Goal: Register for event/course

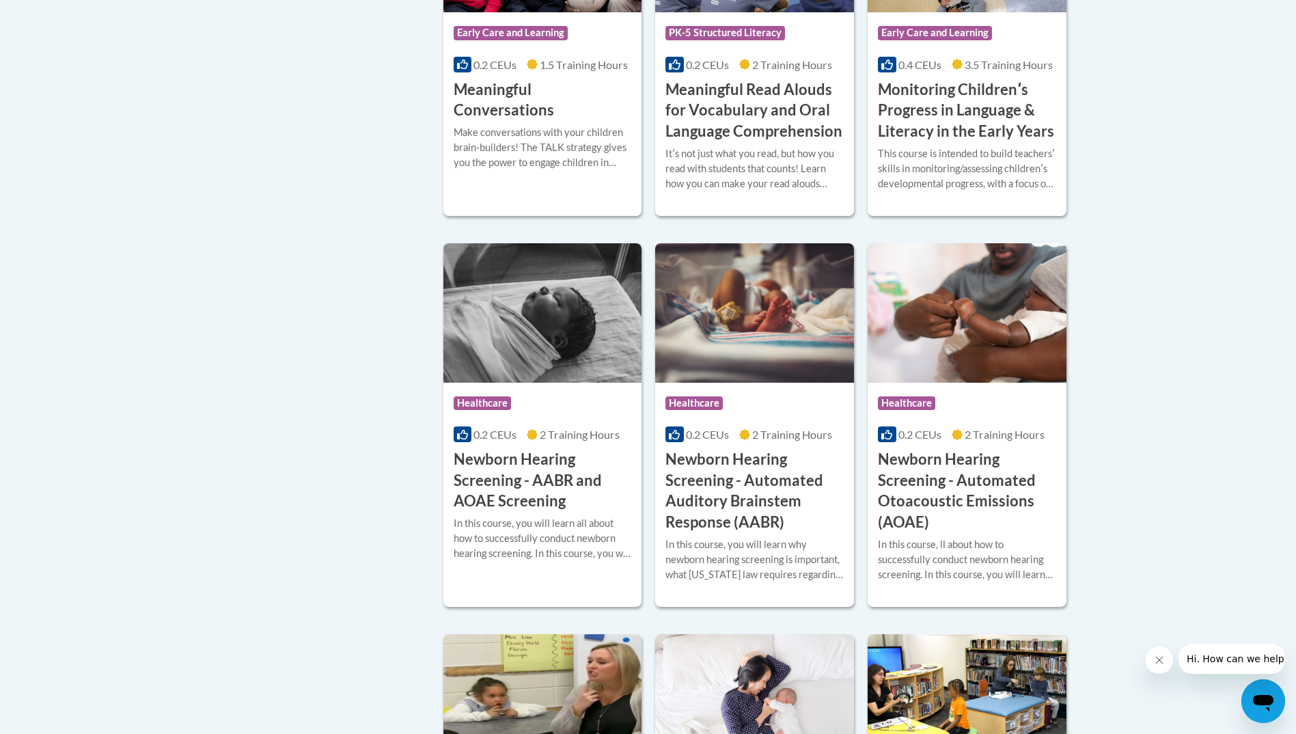
scroll to position [2391, 0]
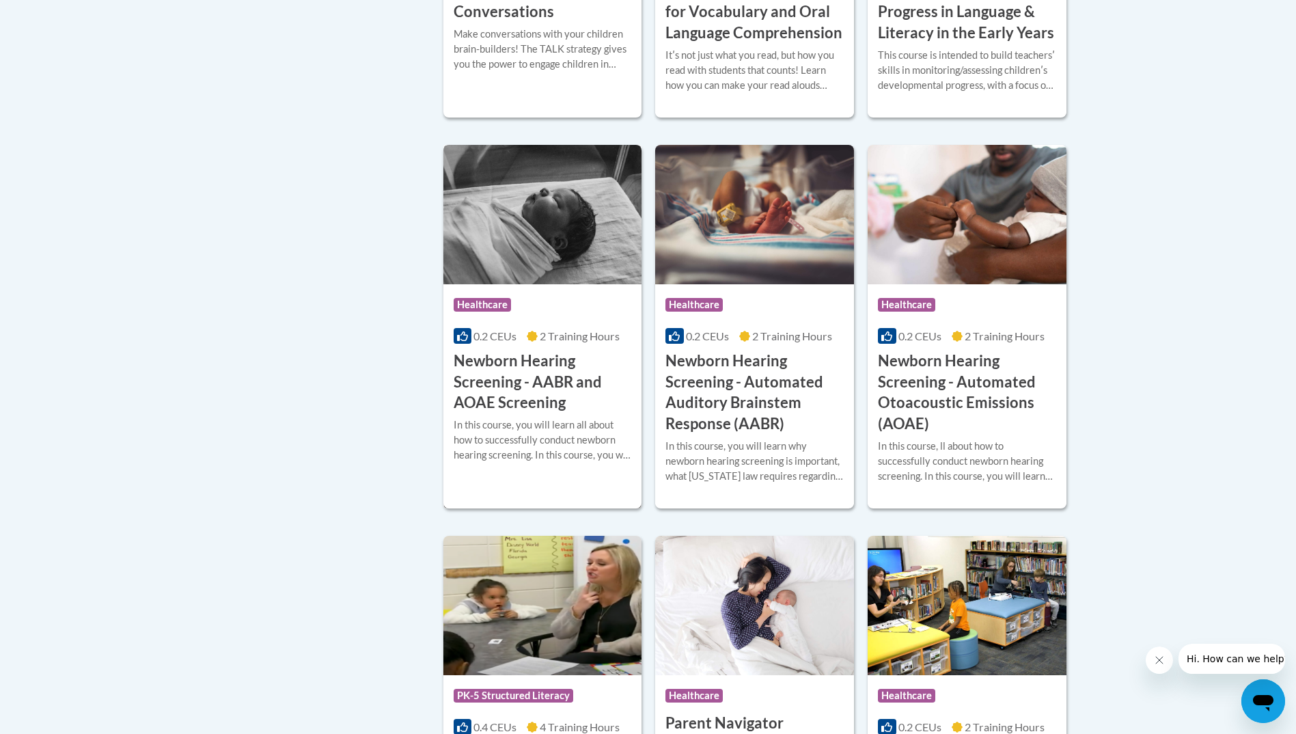
click at [506, 383] on h3 "Newborn Hearing Screening - AABR and AOAE Screening" at bounding box center [543, 381] width 178 height 63
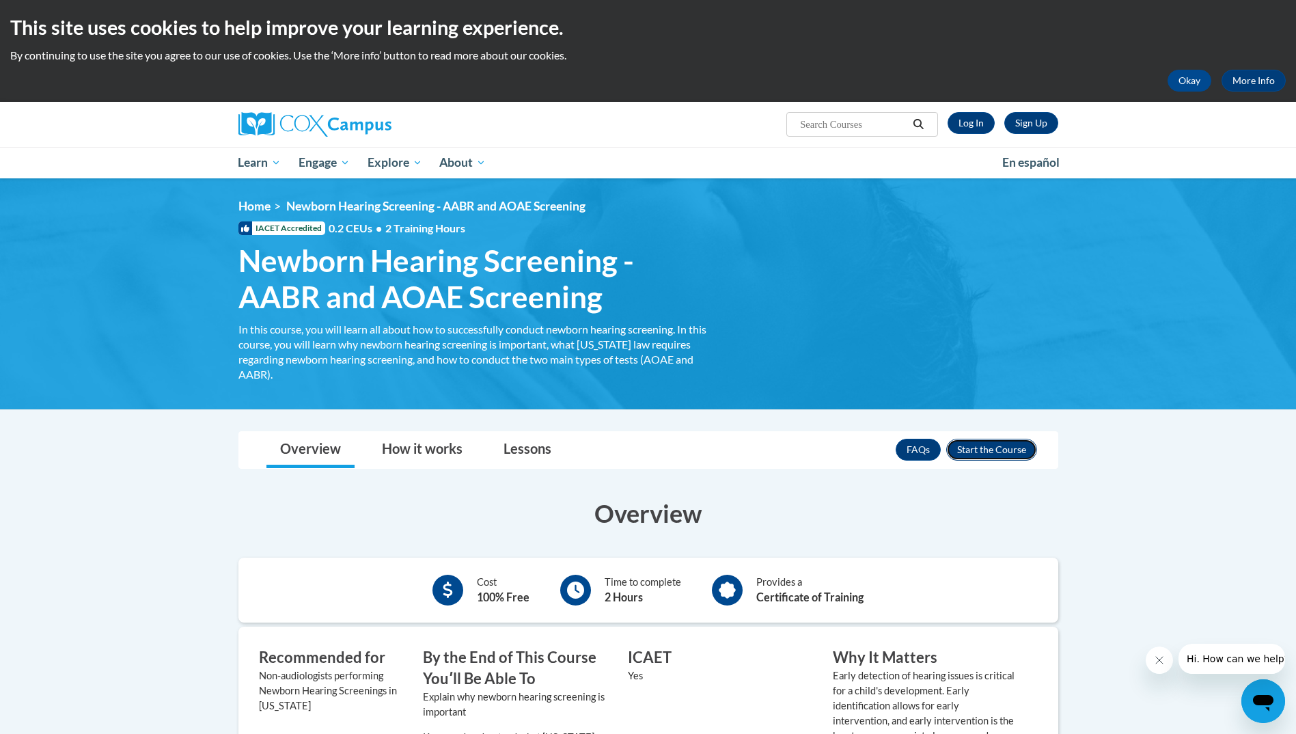
click at [1002, 447] on button "Enroll" at bounding box center [991, 450] width 91 height 22
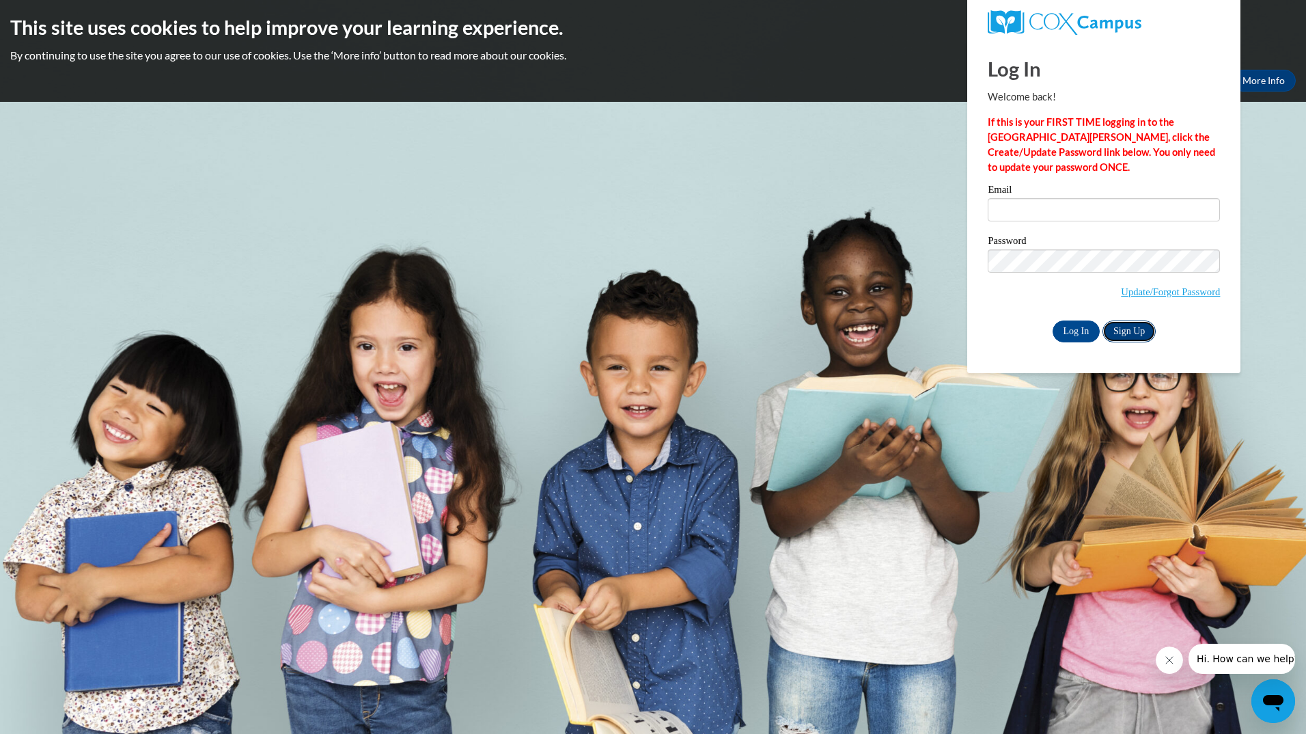
click at [1133, 329] on link "Sign Up" at bounding box center [1129, 331] width 53 height 22
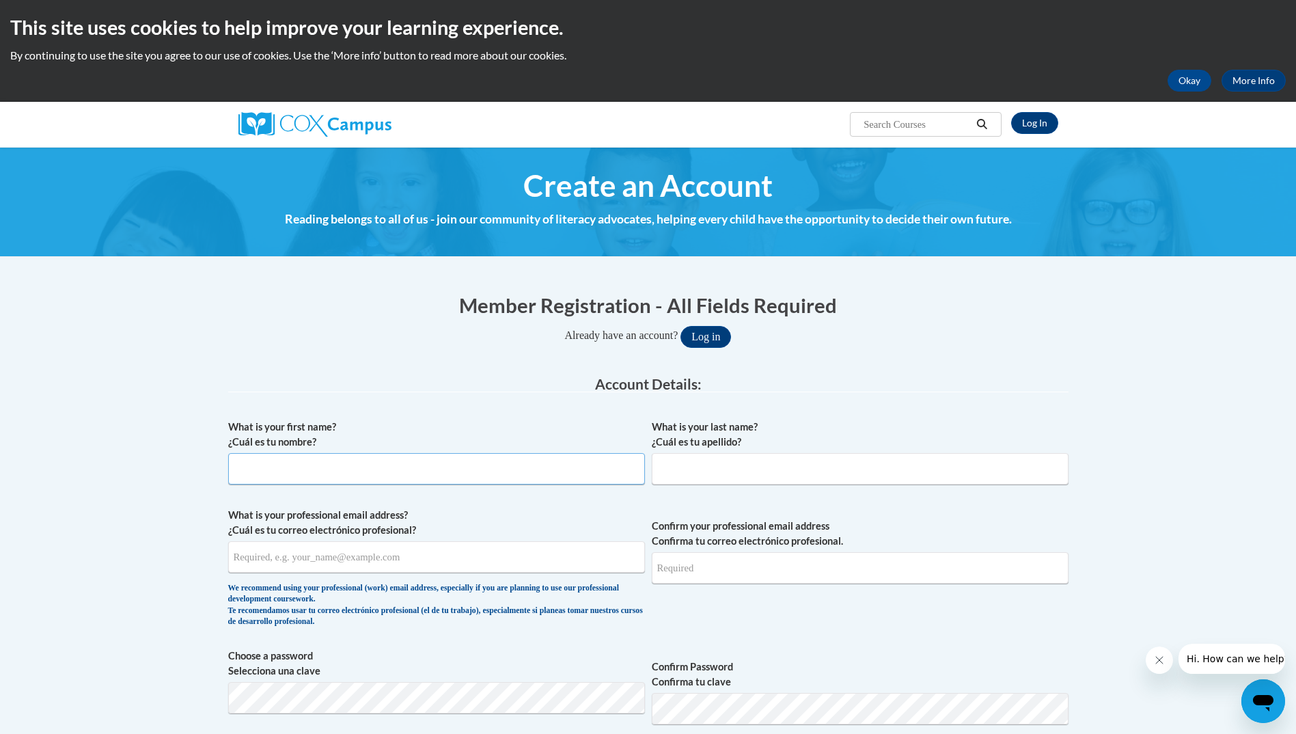
click at [415, 472] on input "What is your first name? ¿Cuál es tu nombre?" at bounding box center [436, 468] width 417 height 31
type input "Leslie"
type input "Calhoun"
type input "Leslie.Calhoun@dph.ga.gov"
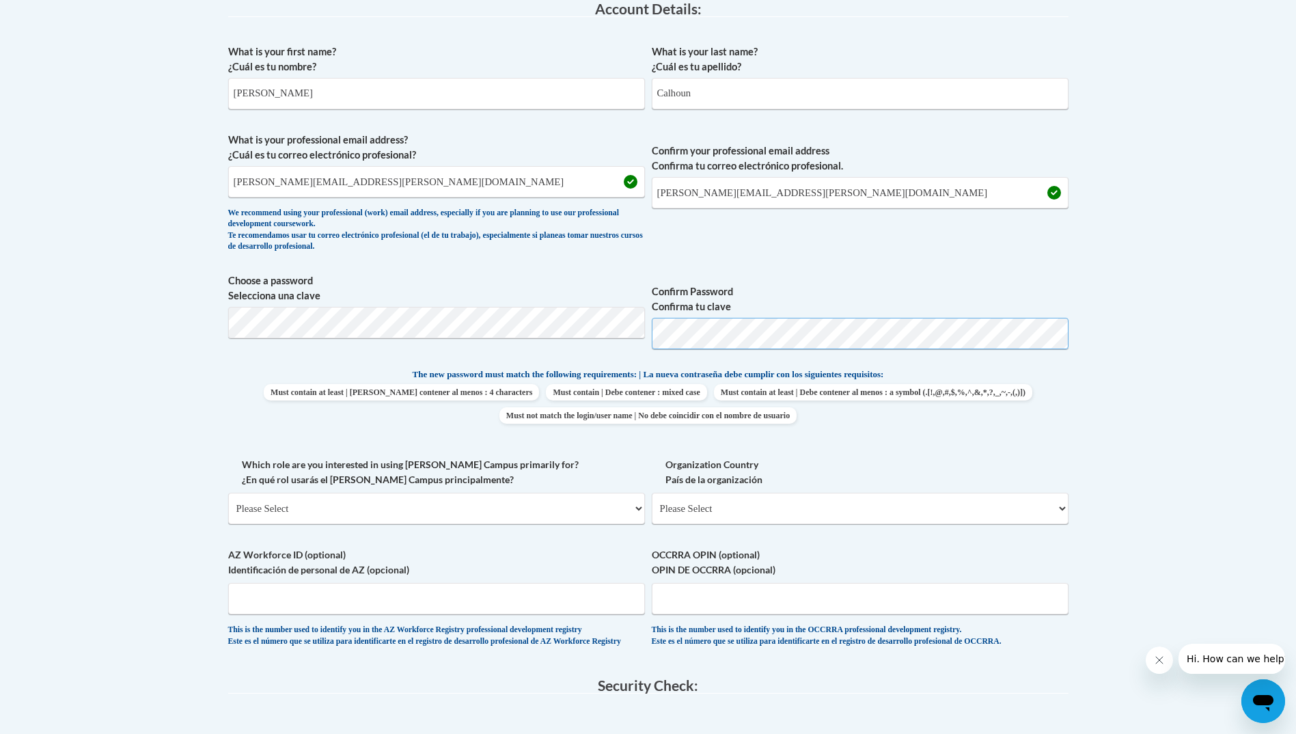
scroll to position [410, 0]
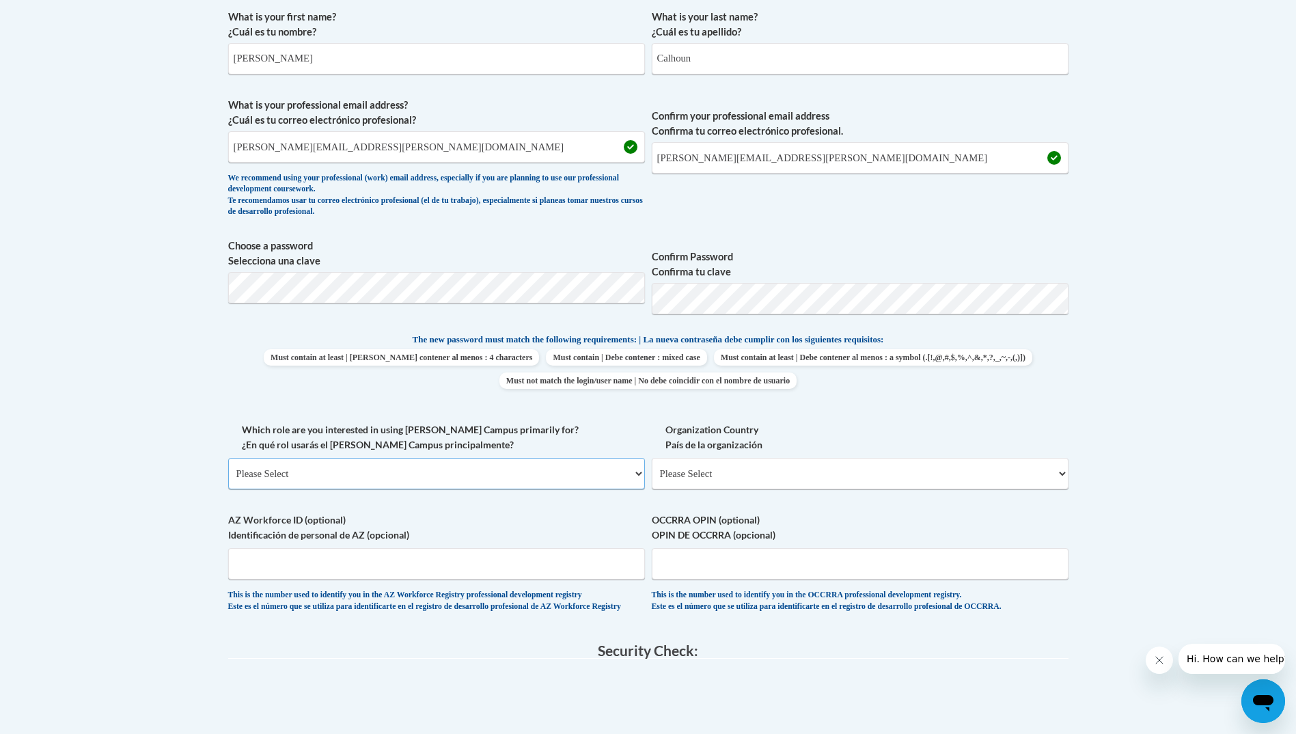
click at [635, 471] on select "Please Select College/University | Colegio/Universidad Community/Nonprofit Part…" at bounding box center [436, 473] width 417 height 31
select select "dc7172d6-9229-4d8e-ba4e-8a66fb6d7019"
click at [228, 458] on select "Please Select College/University | Colegio/Universidad Community/Nonprofit Part…" at bounding box center [436, 473] width 417 height 31
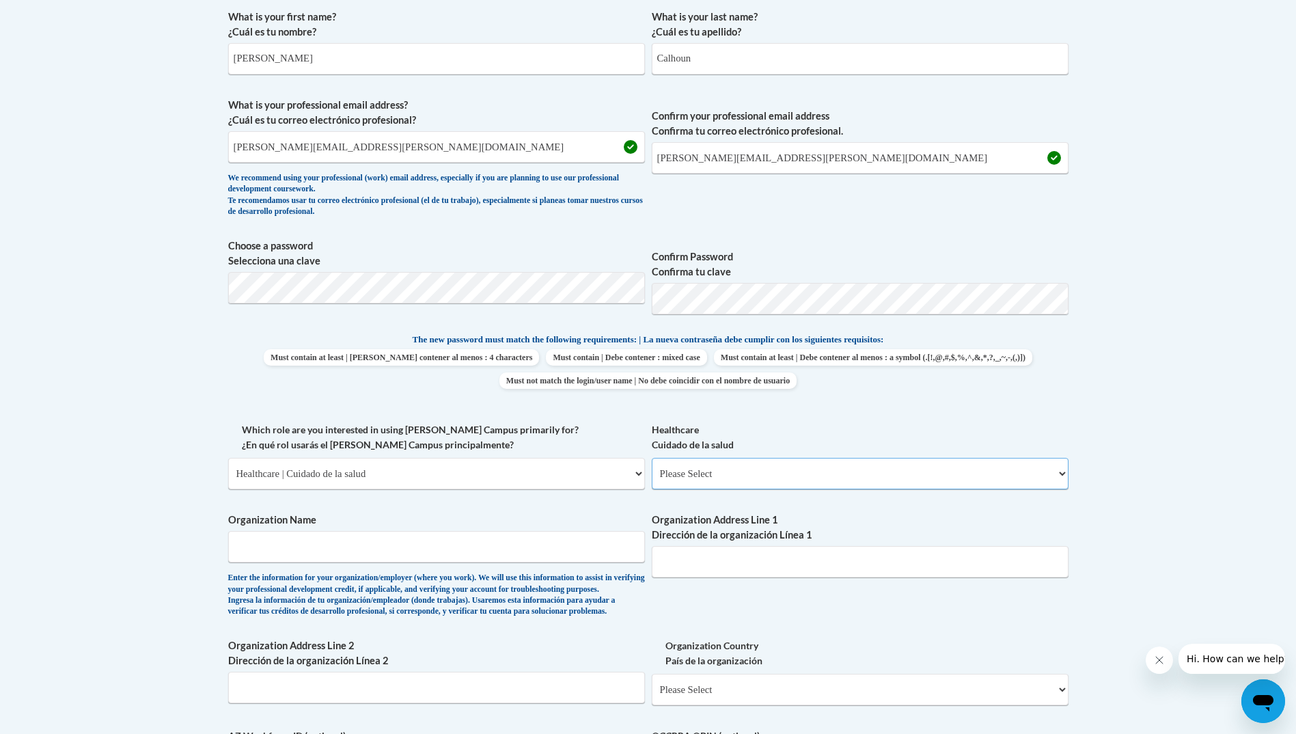
click at [768, 471] on select "Please Select Clinical Education | Educación clinica Executive Leadership | Líd…" at bounding box center [860, 473] width 417 height 31
select select "ec7581ce-cea7-4426-80e7-2f9e4616bd2c"
click at [652, 458] on select "Please Select Clinical Education | Educación clinica Executive Leadership | Líd…" at bounding box center [860, 473] width 417 height 31
click at [572, 542] on input "Organization Name" at bounding box center [436, 546] width 417 height 31
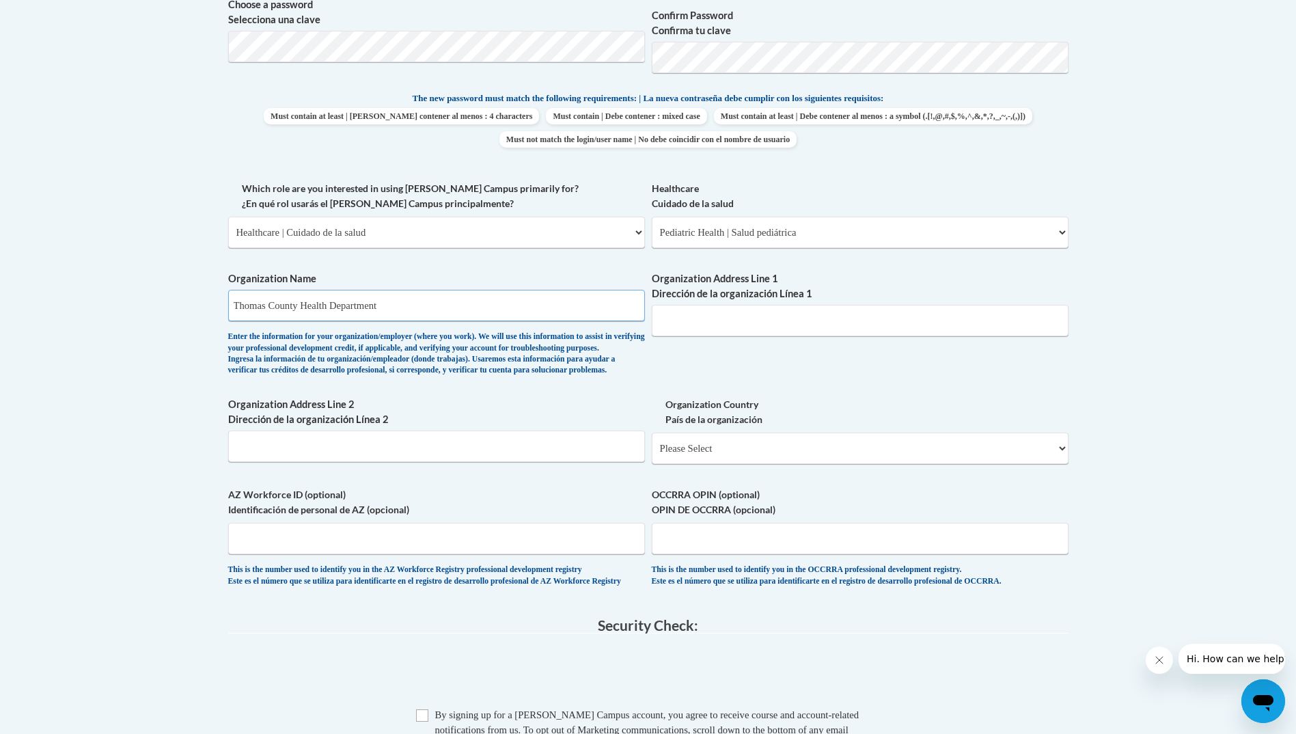
scroll to position [683, 0]
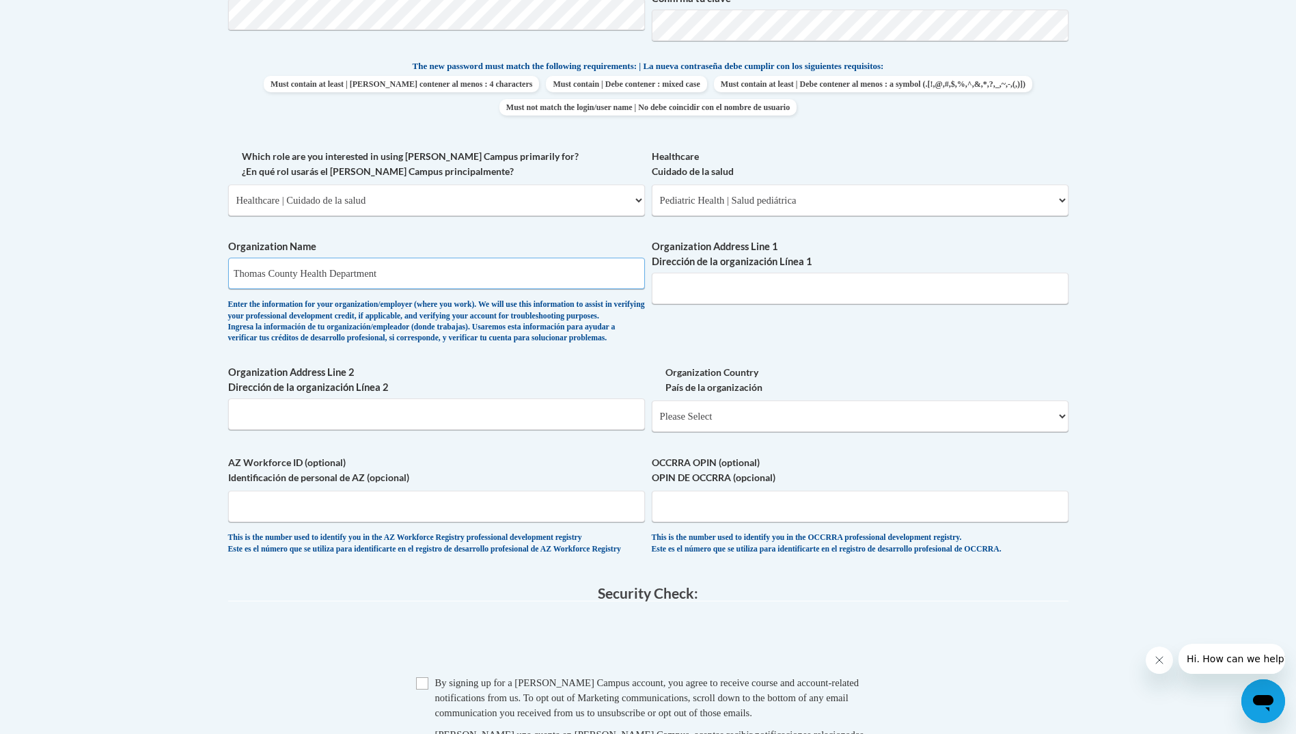
type input "Thomas County Health Department"
click at [383, 430] on input "Organization Address Line 2 Dirección de la organización Línea 2" at bounding box center [436, 413] width 417 height 31
type input "484 Smith Ave"
click at [824, 432] on select "Please Select United States | Estados Unidos Outside of the United States | Fue…" at bounding box center [860, 415] width 417 height 31
select select "ad49bcad-a171-4b2e-b99c-48b446064914"
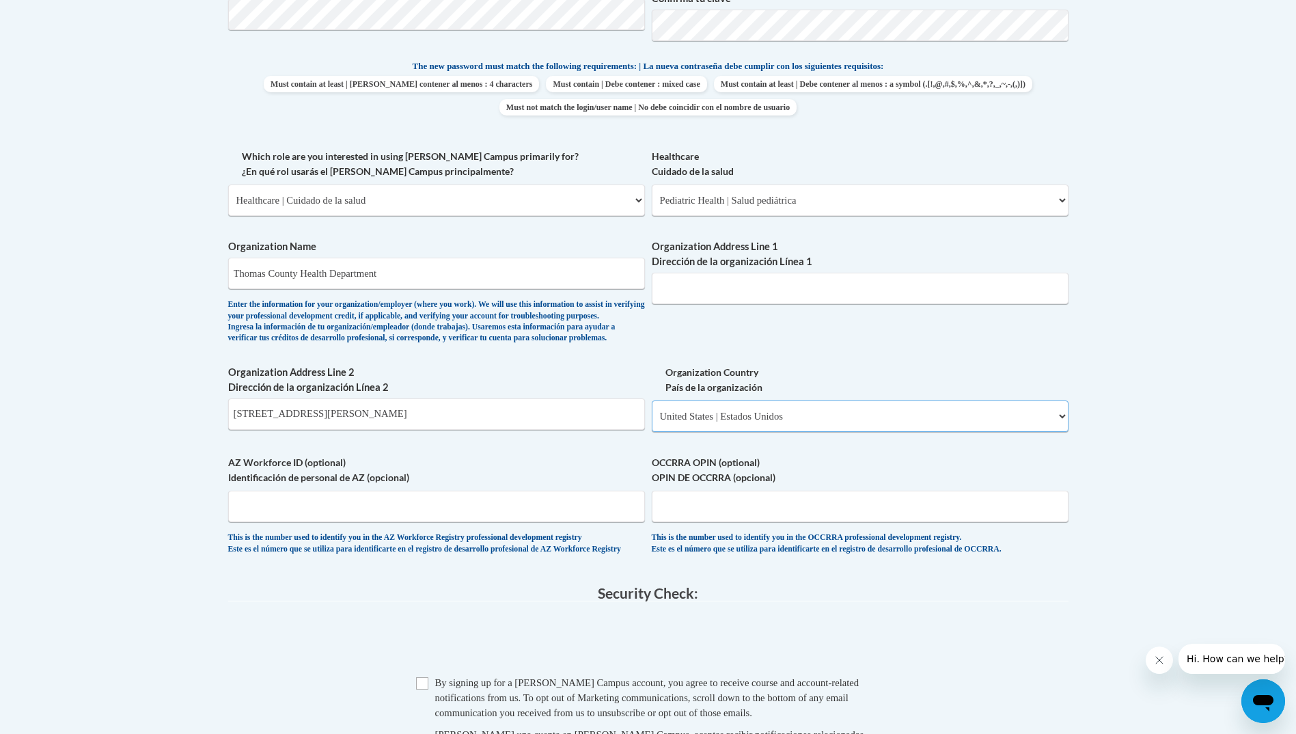
click at [652, 422] on select "Please Select United States | Estados Unidos Outside of the United States | Fue…" at bounding box center [860, 415] width 417 height 31
select select
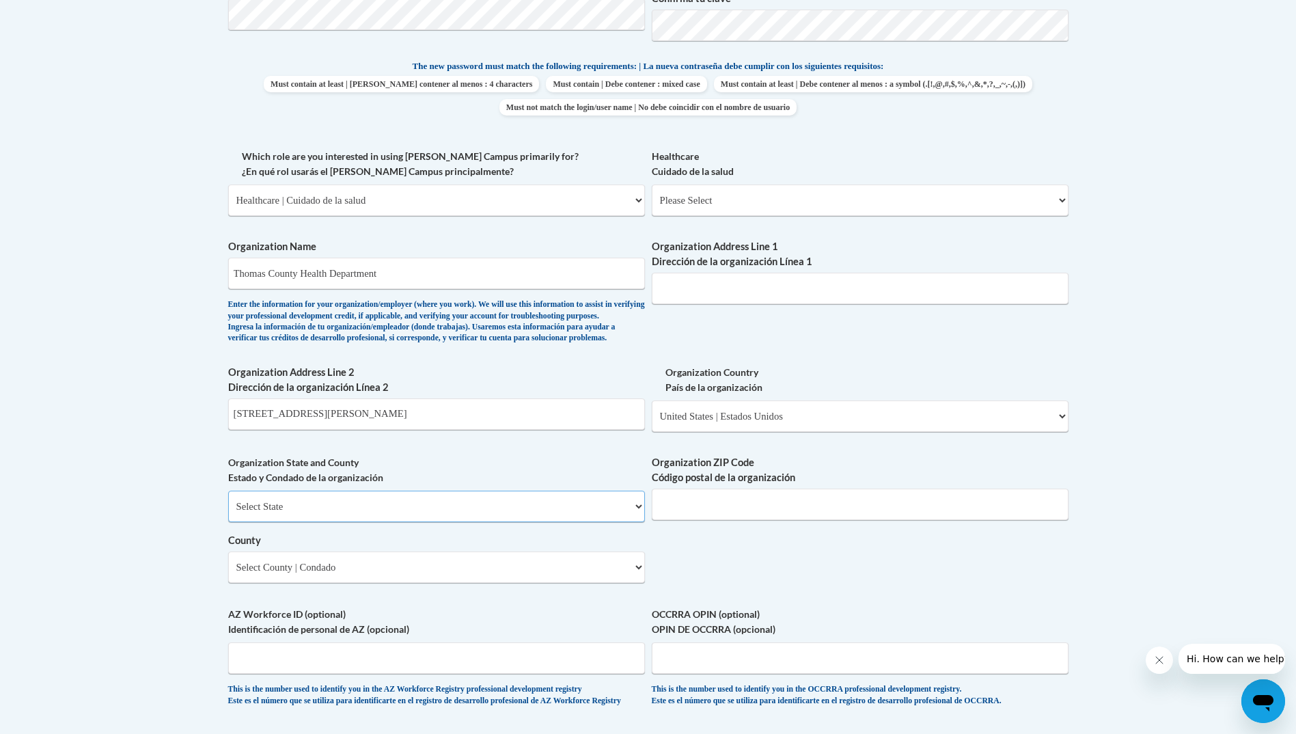
click at [631, 522] on select "Select State Alabama Alaska Arizona Arkansas California Colorado Connecticut De…" at bounding box center [436, 506] width 417 height 31
select select "Georgia"
click at [228, 513] on select "Select State Alabama Alaska Arizona Arkansas California Colorado Connecticut De…" at bounding box center [436, 506] width 417 height 31
click at [763, 520] on input "Organization ZIP Code Código postal de la organización" at bounding box center [860, 503] width 417 height 31
type input "31792"
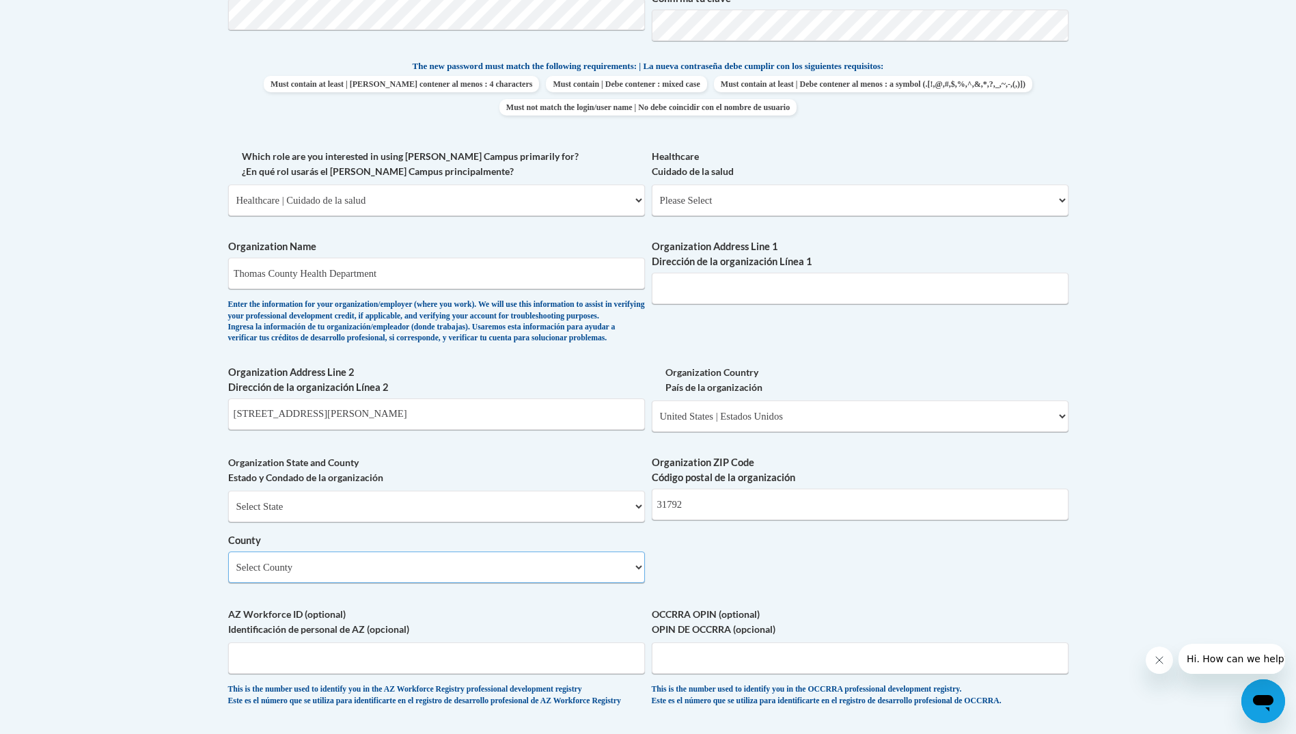
click at [644, 583] on select "Select County Appling Atkinson Bacon Baker Baldwin Banks Barrow Bartow Ben Hill…" at bounding box center [436, 566] width 417 height 31
select select "Thomas"
click at [228, 574] on select "Select County Appling Atkinson Bacon Baker Baldwin Banks Barrow Bartow Ben Hill…" at bounding box center [436, 566] width 417 height 31
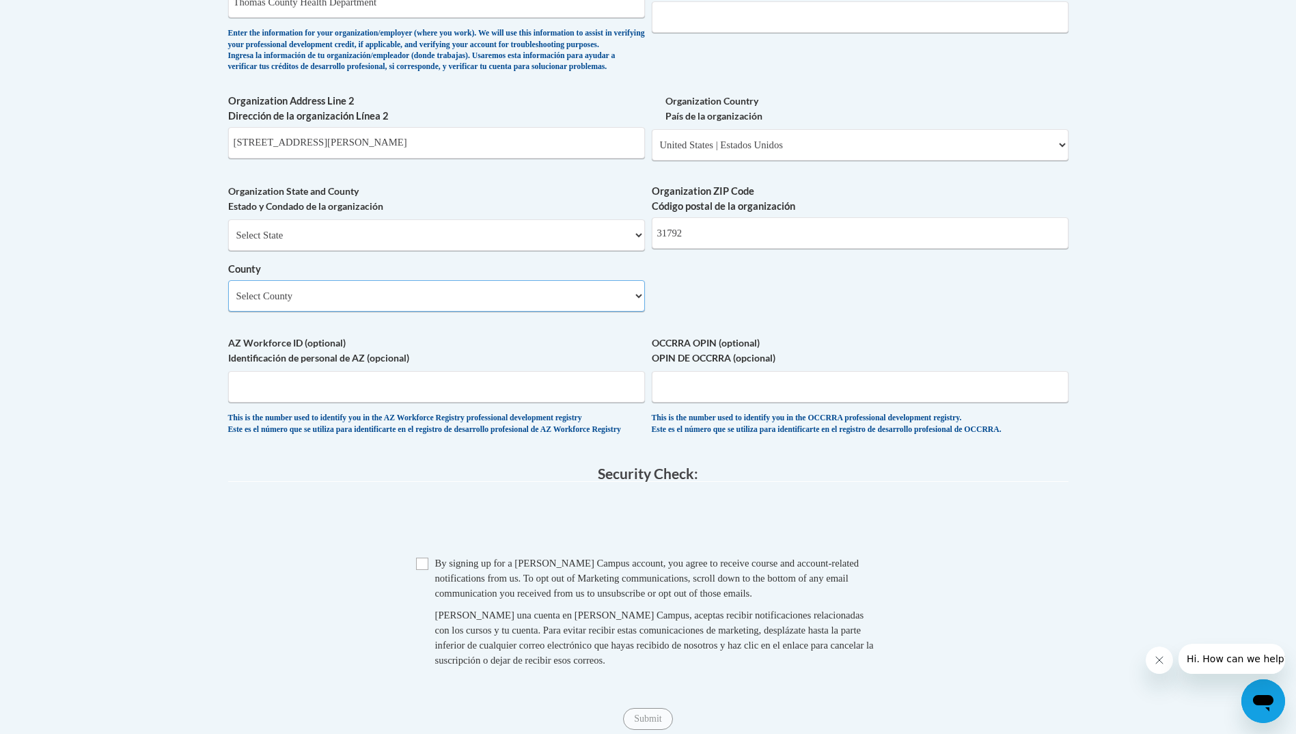
scroll to position [956, 0]
click at [424, 568] on input "Checkbox" at bounding box center [422, 561] width 12 height 12
checkbox input "true"
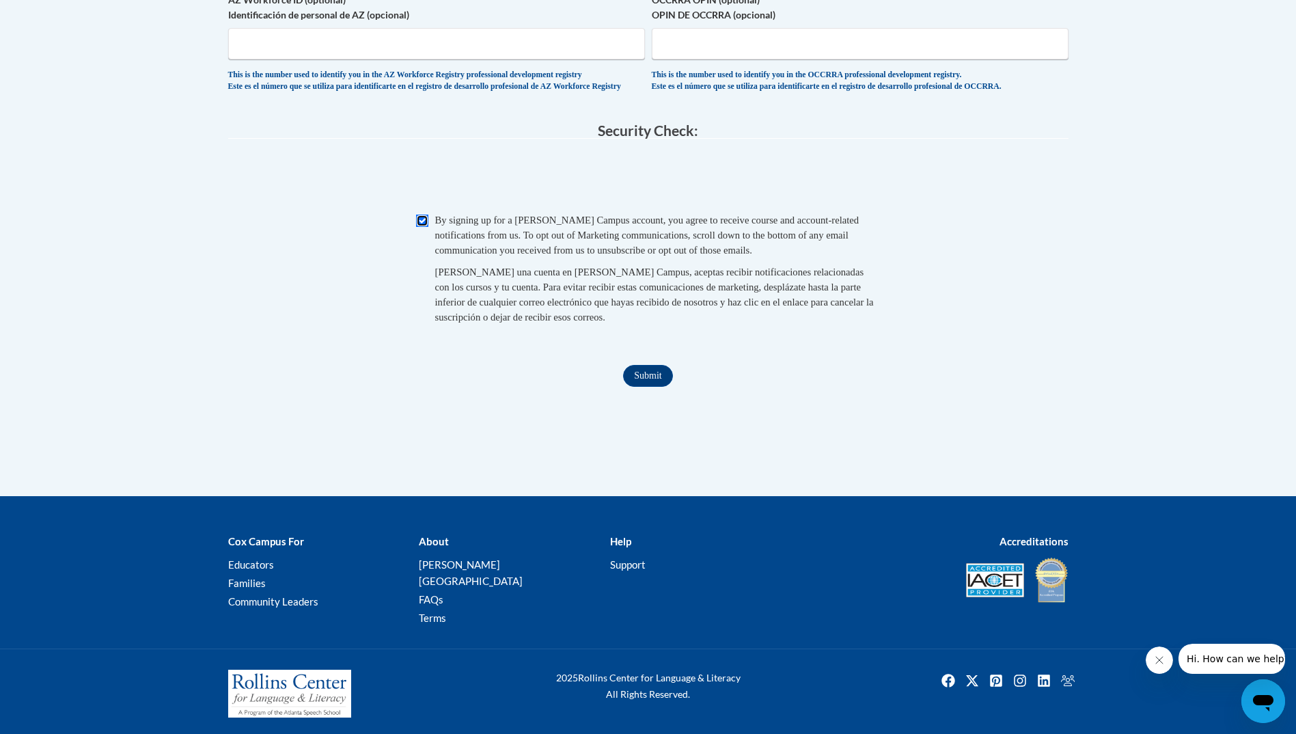
scroll to position [1298, 0]
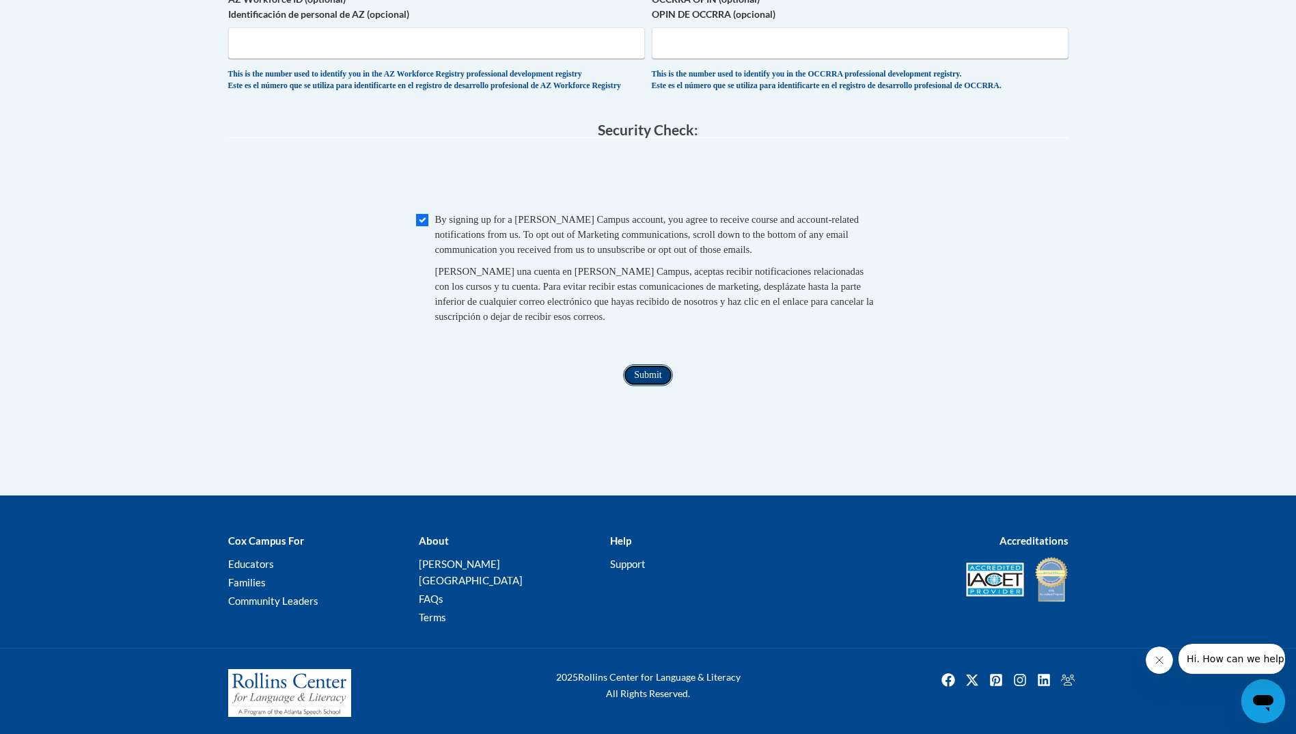
click at [647, 386] on input "Submit" at bounding box center [647, 375] width 49 height 22
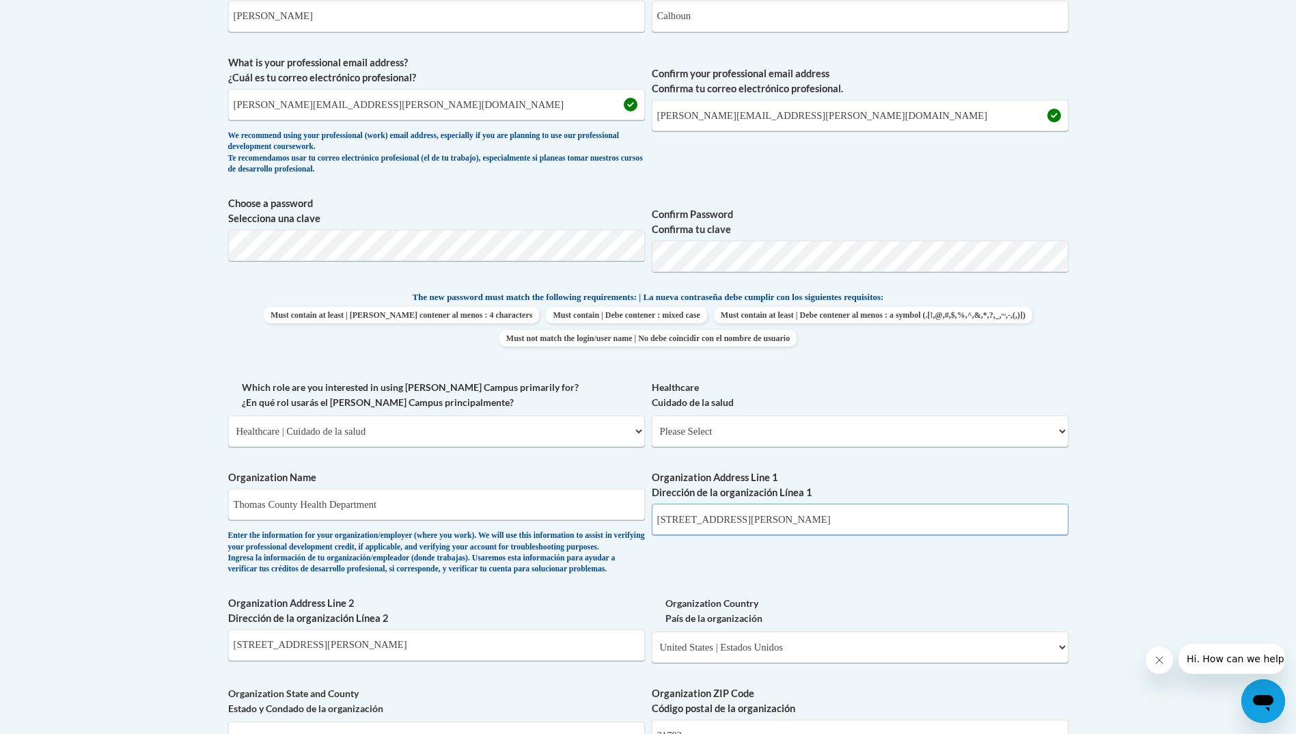
scroll to position [478, 0]
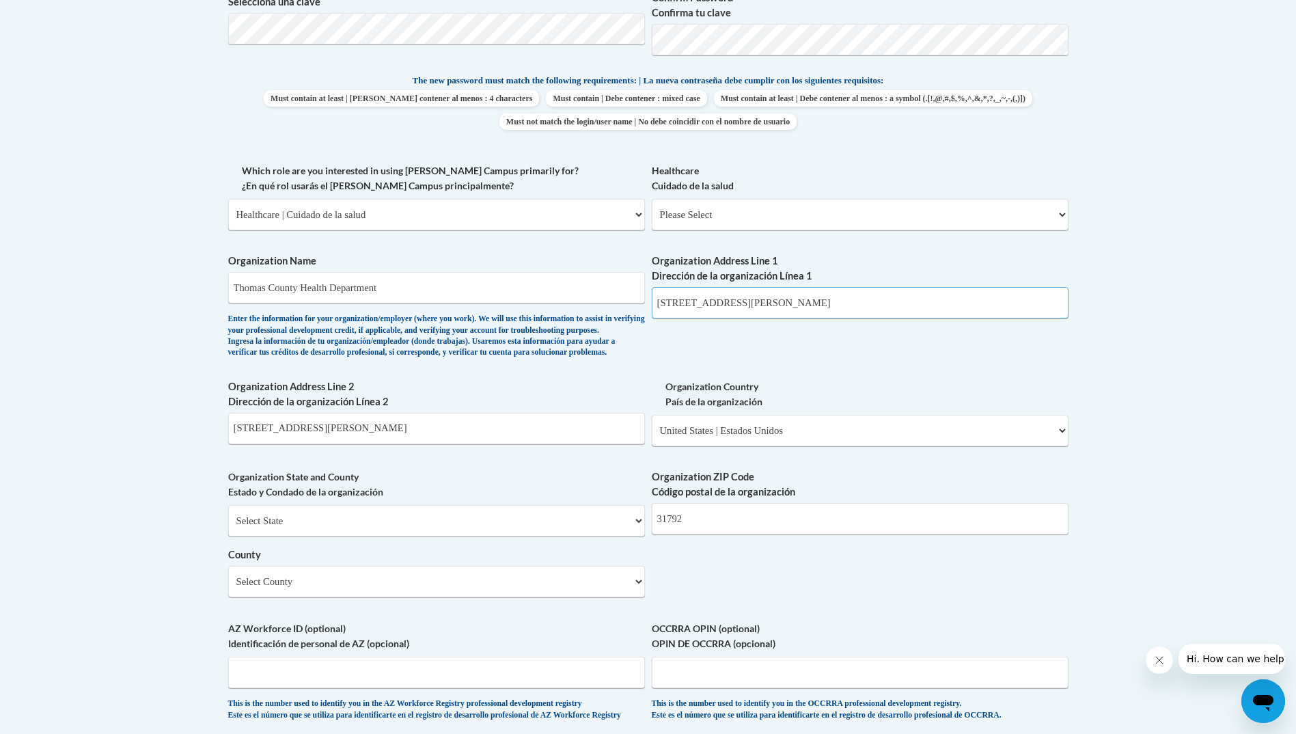
type input "484 Smith Ave Thomasville GA"
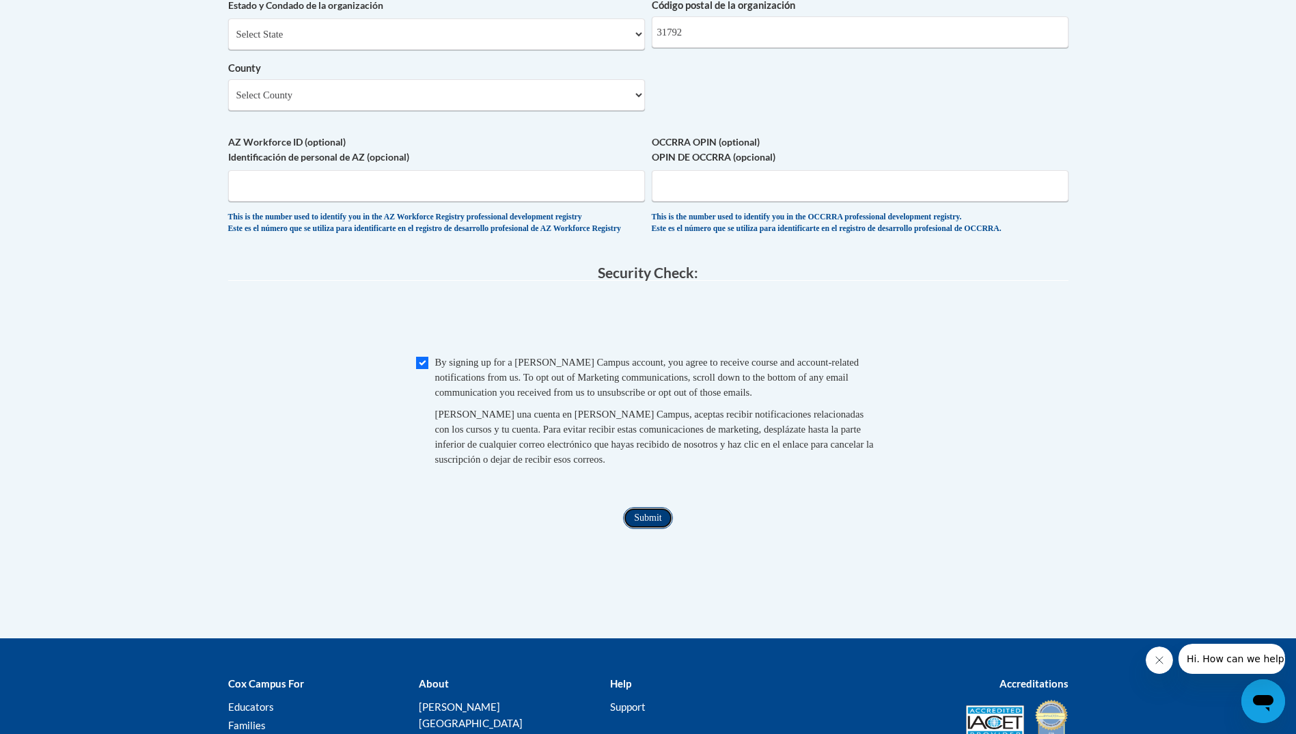
click at [650, 529] on input "Submit" at bounding box center [647, 518] width 49 height 22
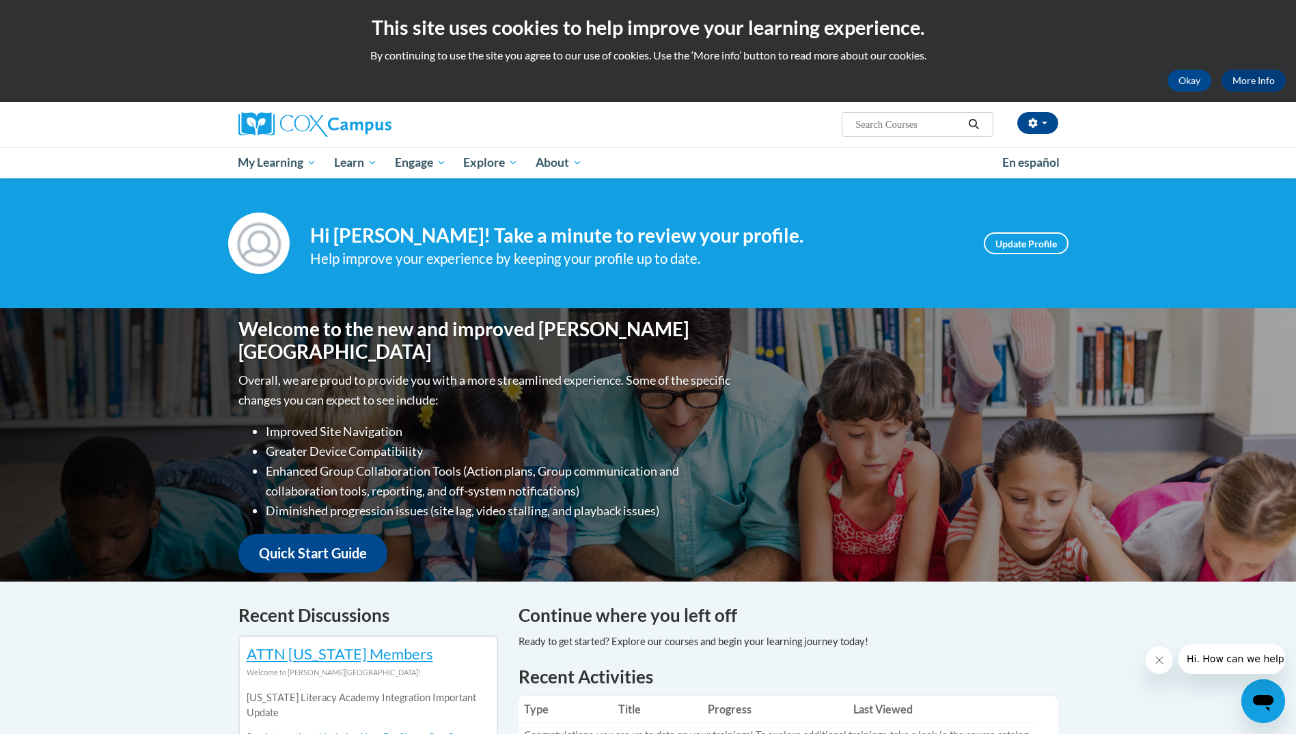
click at [904, 126] on input "Search..." at bounding box center [908, 124] width 109 height 16
type input "newborn hearing screen"
click at [975, 123] on icon "Search" at bounding box center [973, 124] width 12 height 10
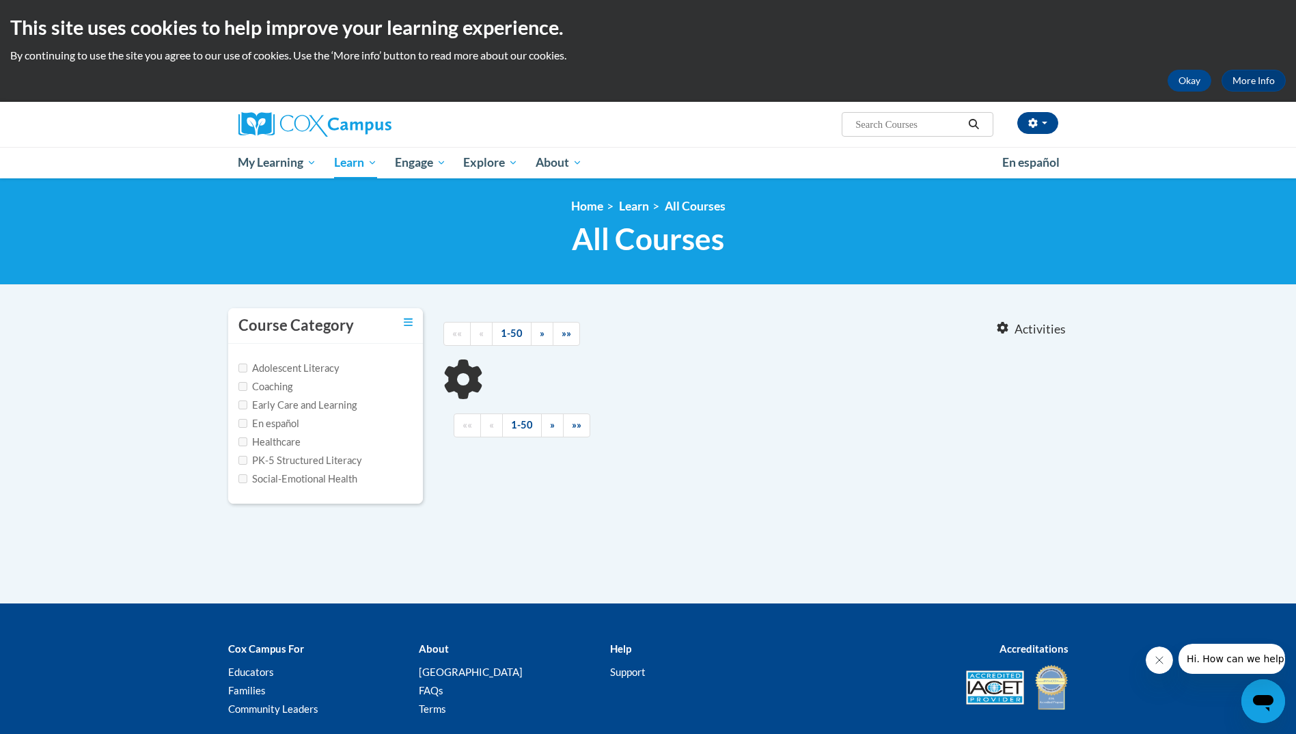
type input "newborn hearing screen"
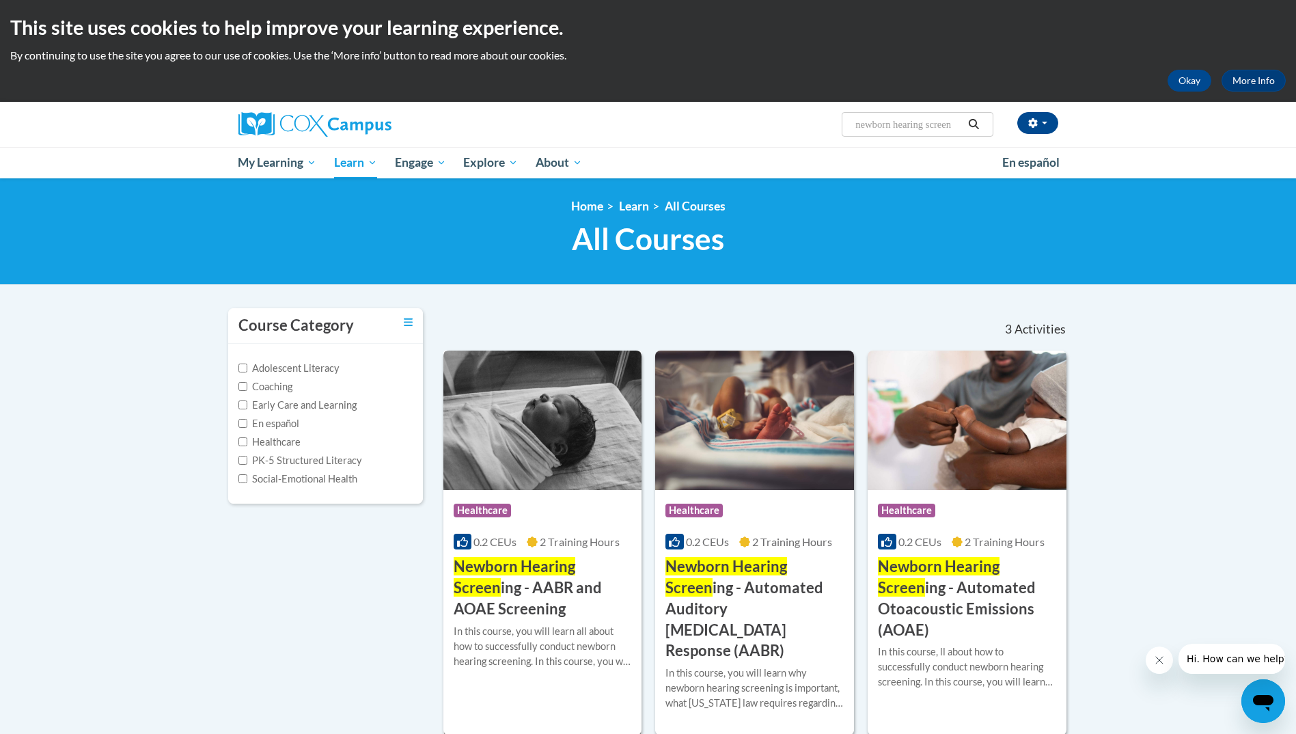
click at [517, 590] on h3 "Newborn Hearing Screen ing - AABR and AOAE Screening" at bounding box center [543, 587] width 178 height 63
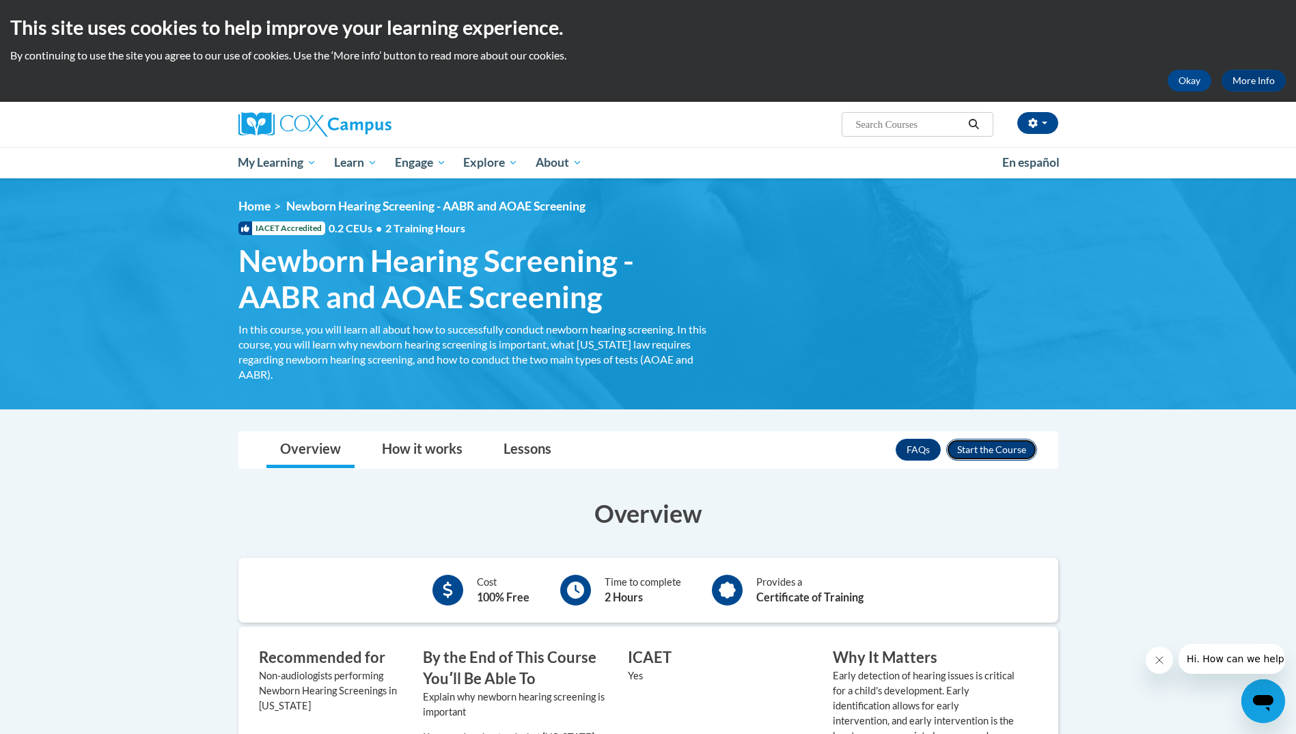
click at [994, 446] on button "Enroll" at bounding box center [991, 450] width 91 height 22
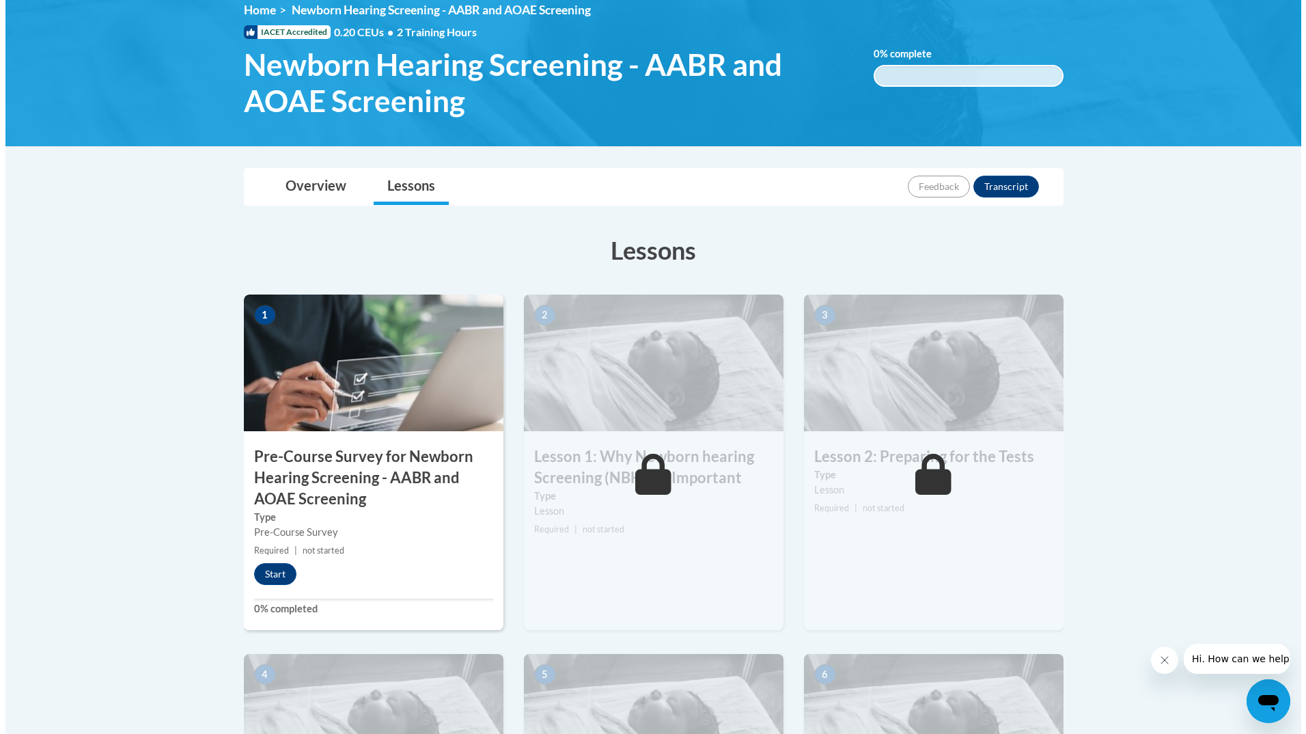
scroll to position [273, 0]
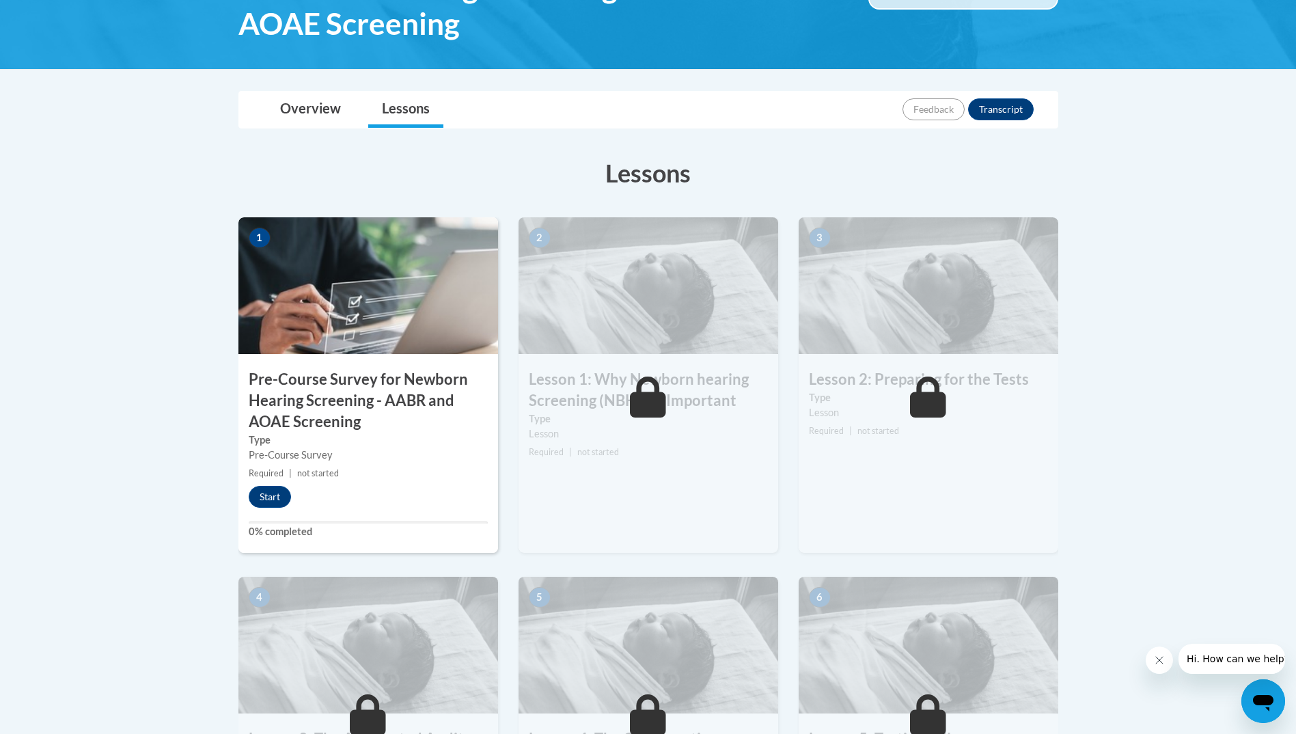
click at [314, 393] on h3 "Pre-Course Survey for Newborn Hearing Screening - AABR and AOAE Screening" at bounding box center [368, 400] width 260 height 63
click at [269, 495] on button "Start" at bounding box center [270, 497] width 42 height 22
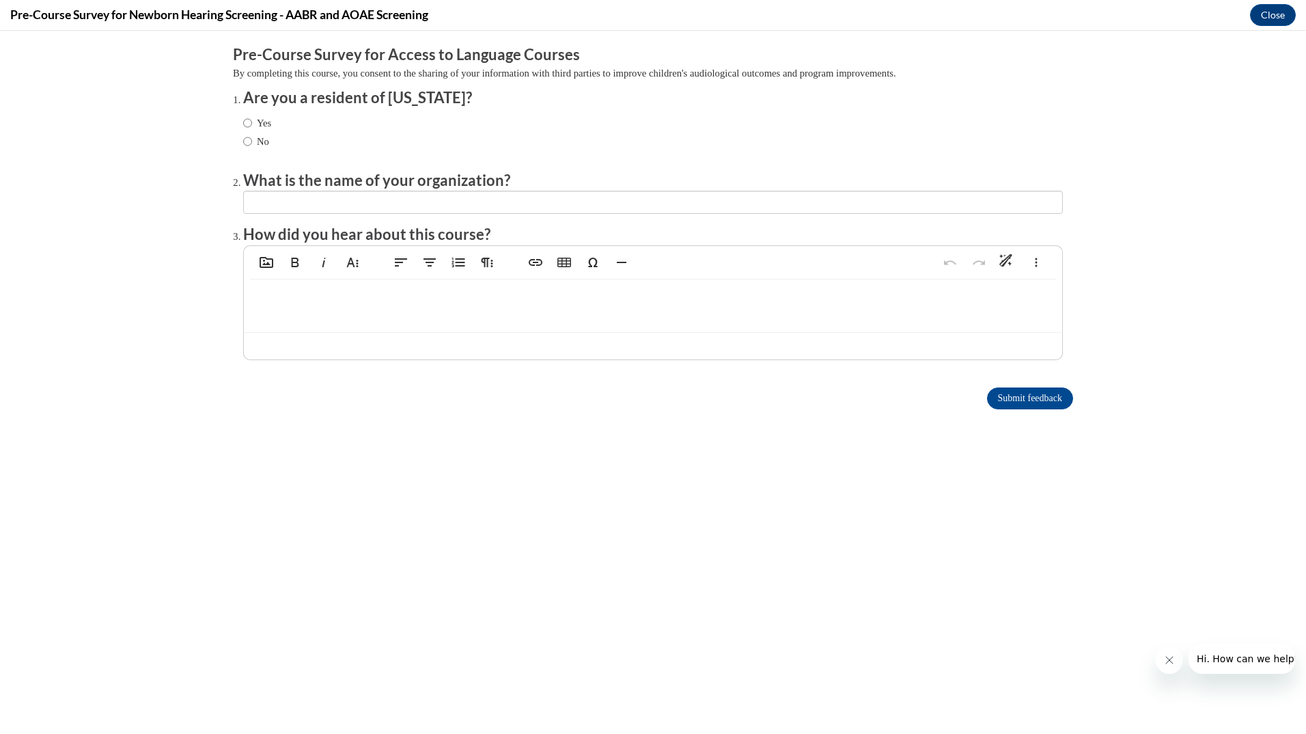
scroll to position [0, 0]
click at [243, 124] on input "Yes" at bounding box center [247, 122] width 9 height 15
radio input "true"
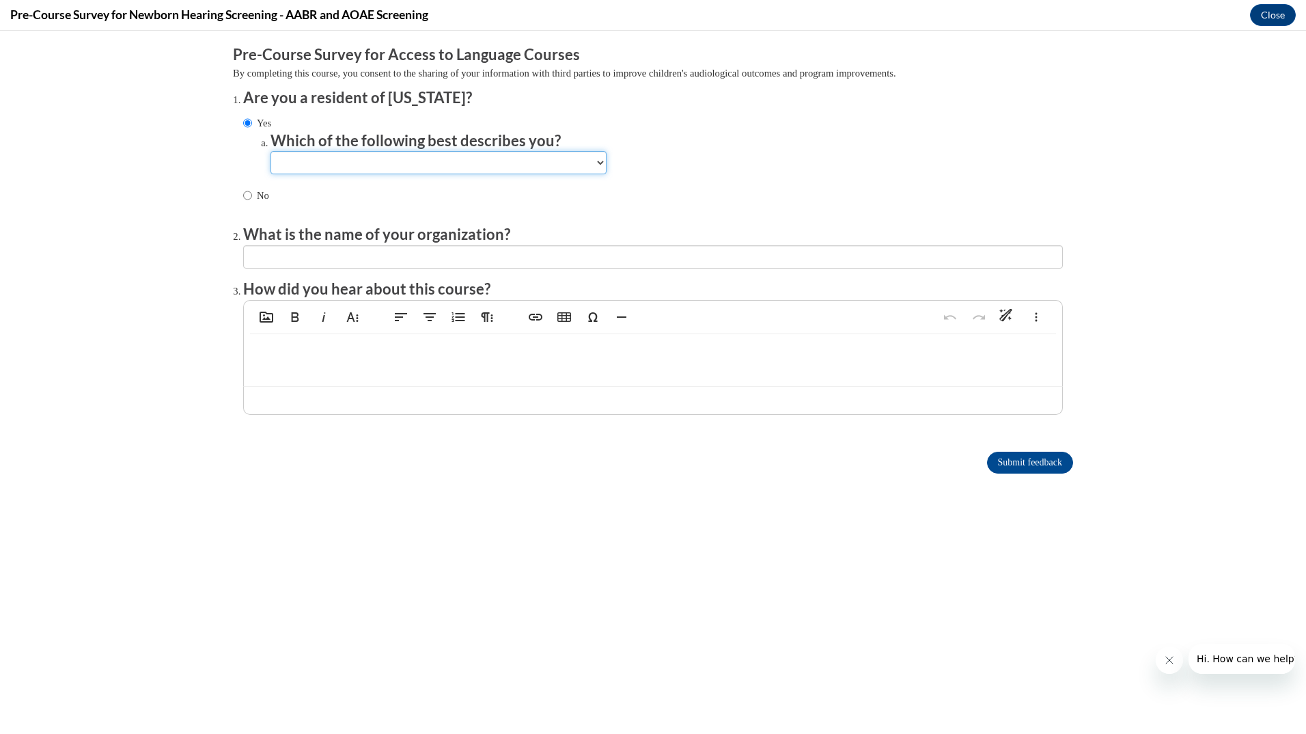
click at [333, 160] on select "Newborn hearing screener in a birthing facility (a) Newborn hearing screener wi…" at bounding box center [439, 162] width 336 height 23
select select "e1126028-ca79-4aad-ae01-0a72a4c4af17"
click at [271, 151] on select "Newborn hearing screener in a birthing facility (a) Newborn hearing screener wi…" at bounding box center [439, 162] width 336 height 23
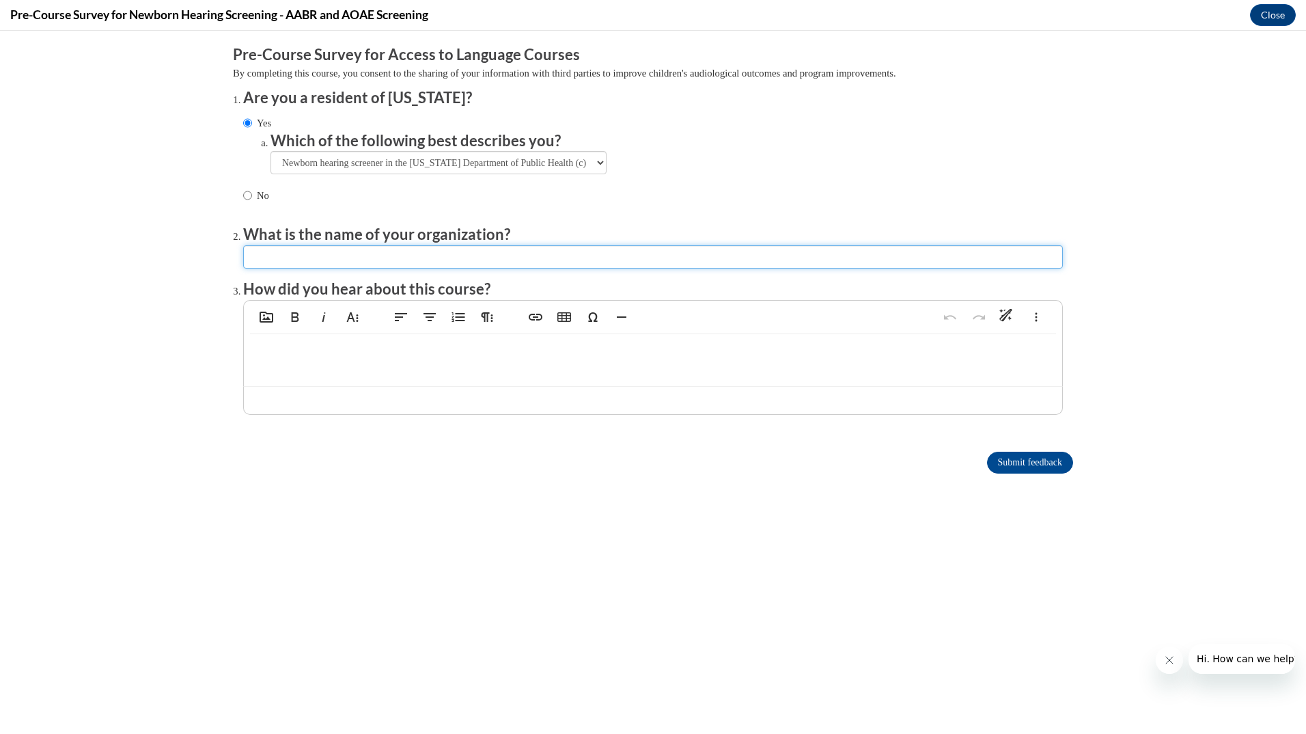
click at [356, 251] on input "textbox" at bounding box center [653, 256] width 820 height 23
type input "Thomas County Health Department"
click at [281, 350] on p at bounding box center [653, 355] width 791 height 15
type textarea "<p>work</p>"
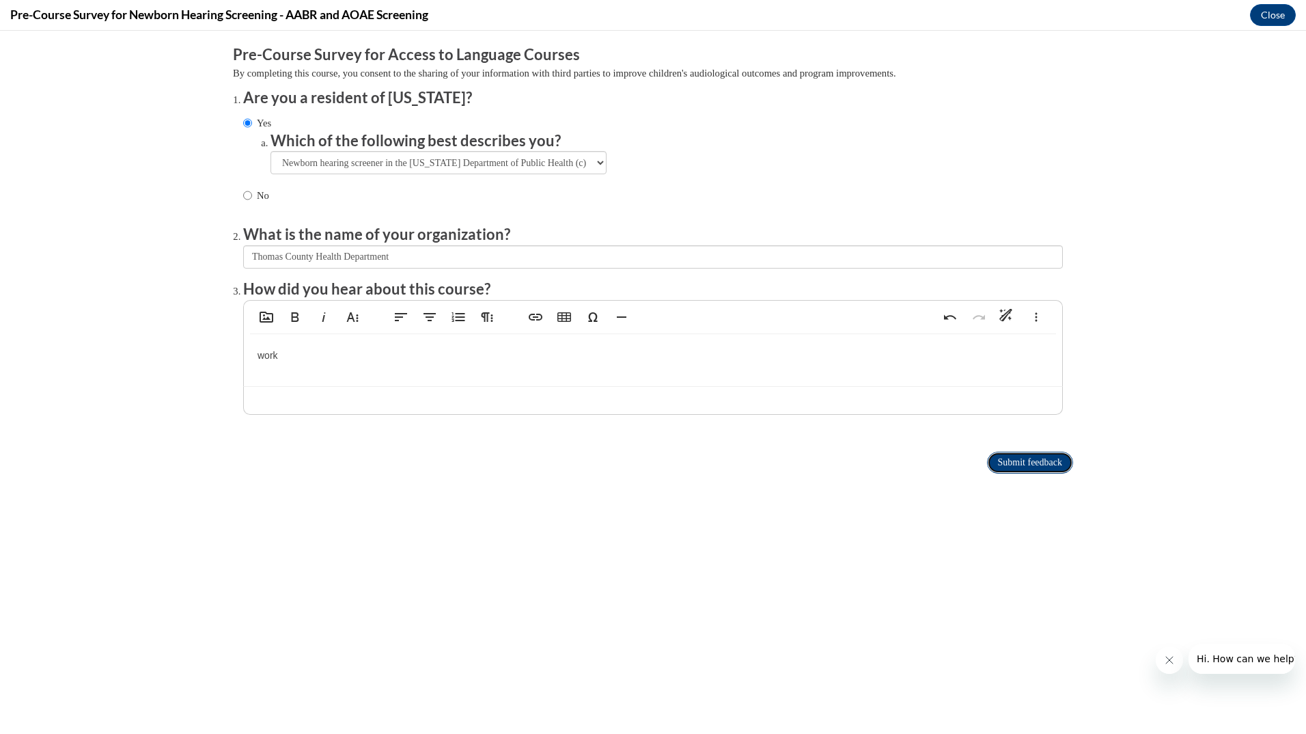
click at [1023, 463] on input "Submit feedback" at bounding box center [1030, 463] width 86 height 22
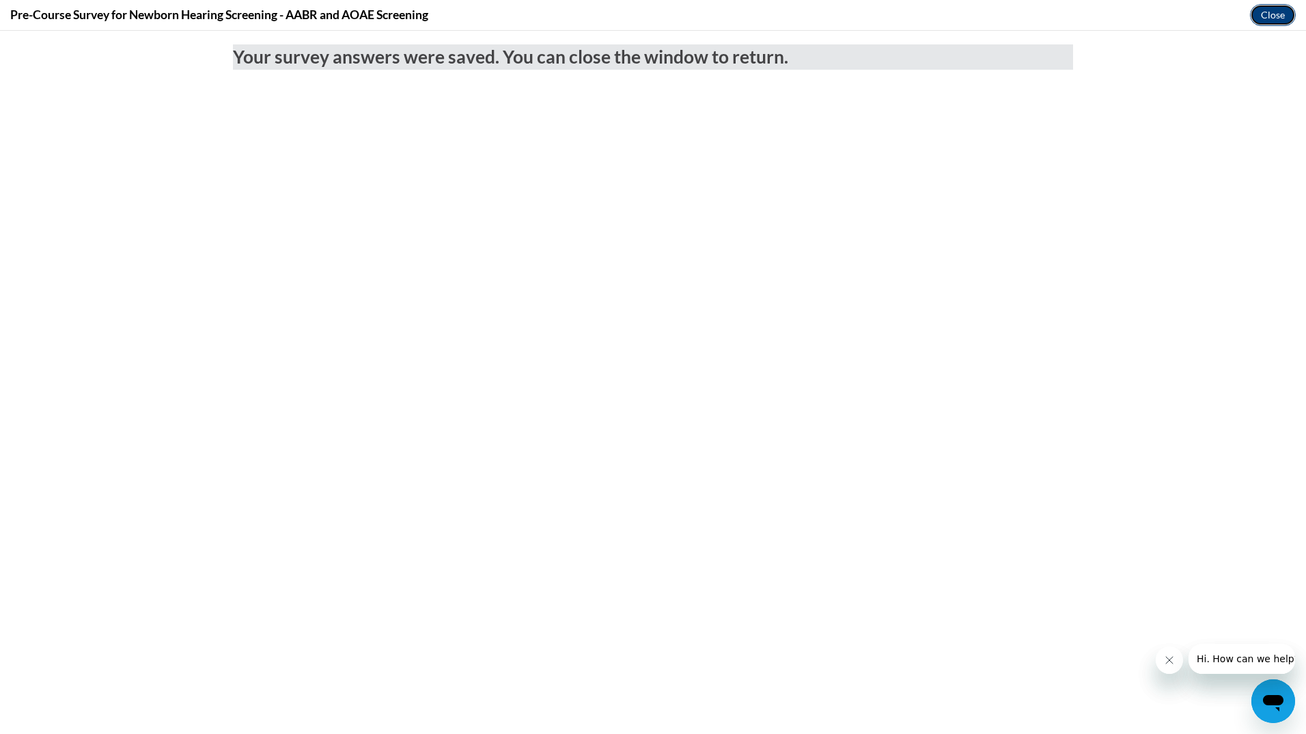
click at [1267, 12] on button "Close" at bounding box center [1273, 15] width 46 height 22
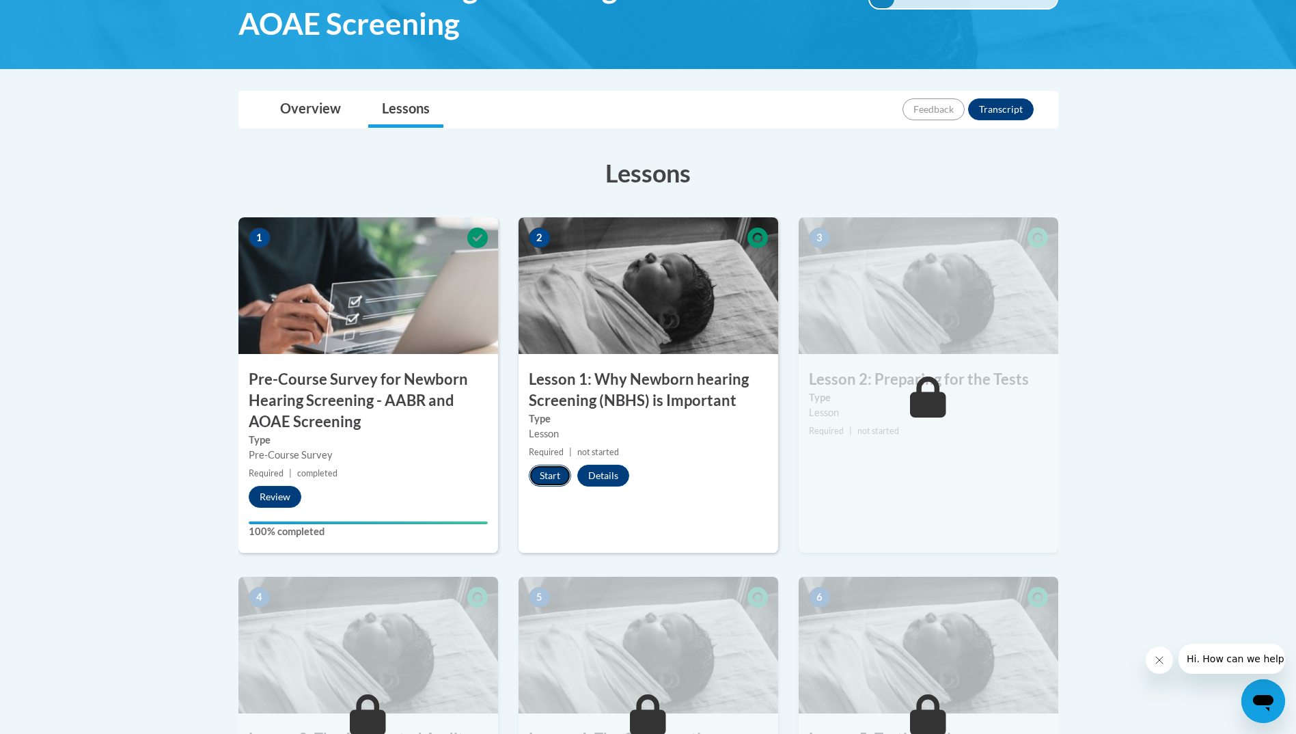
click at [552, 476] on button "Start" at bounding box center [550, 476] width 42 height 22
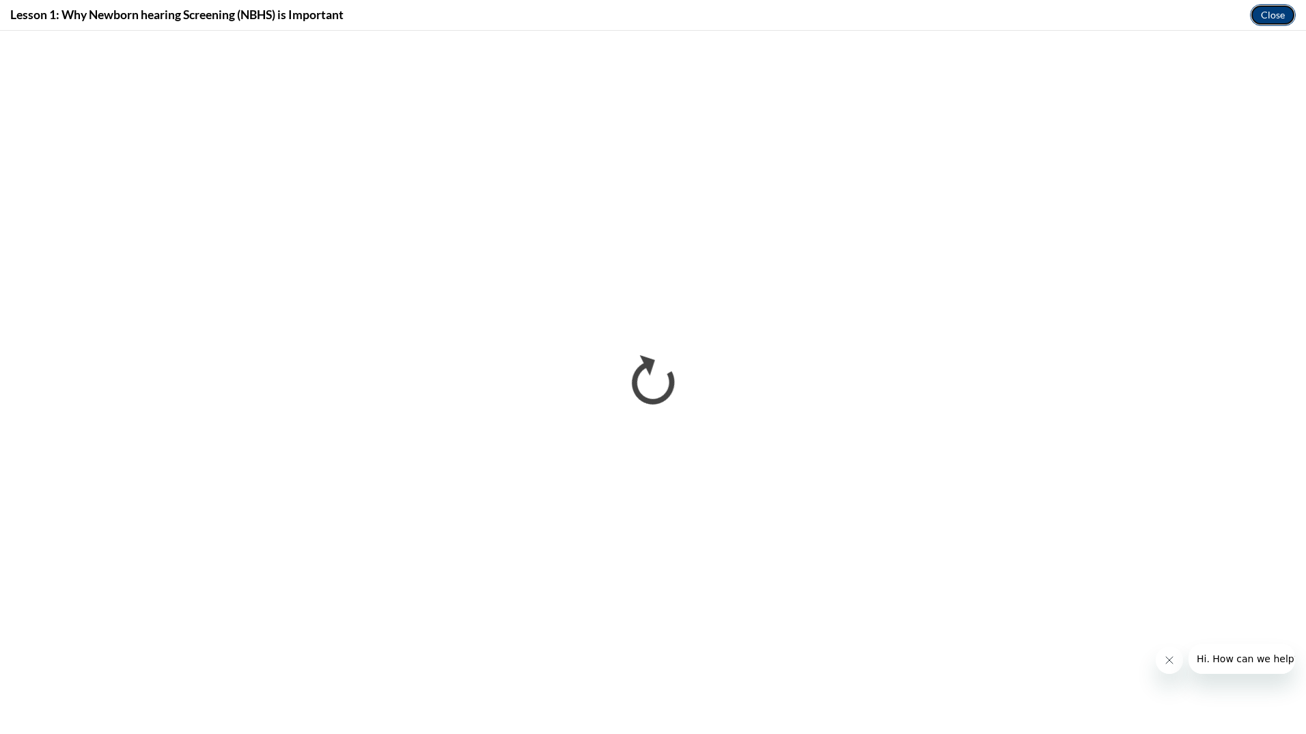
click at [1267, 14] on button "Close" at bounding box center [1273, 15] width 46 height 22
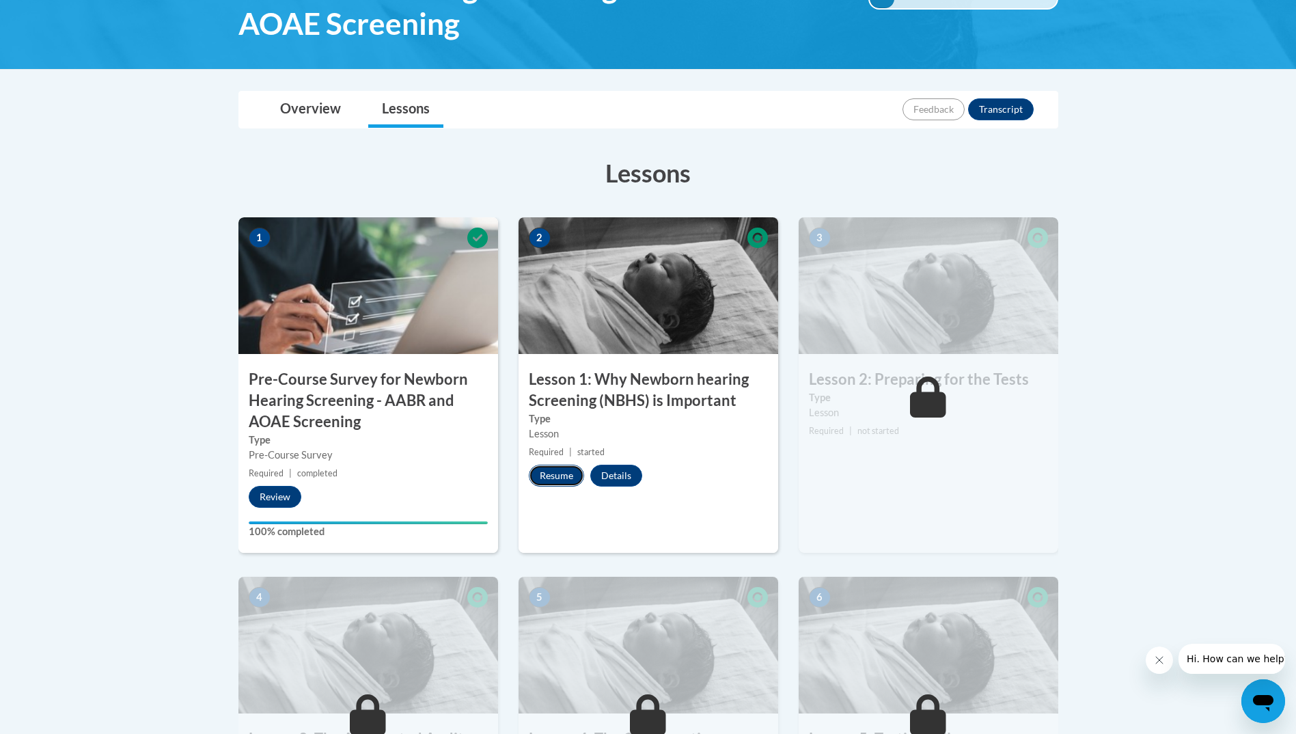
click at [562, 473] on button "Resume" at bounding box center [556, 476] width 55 height 22
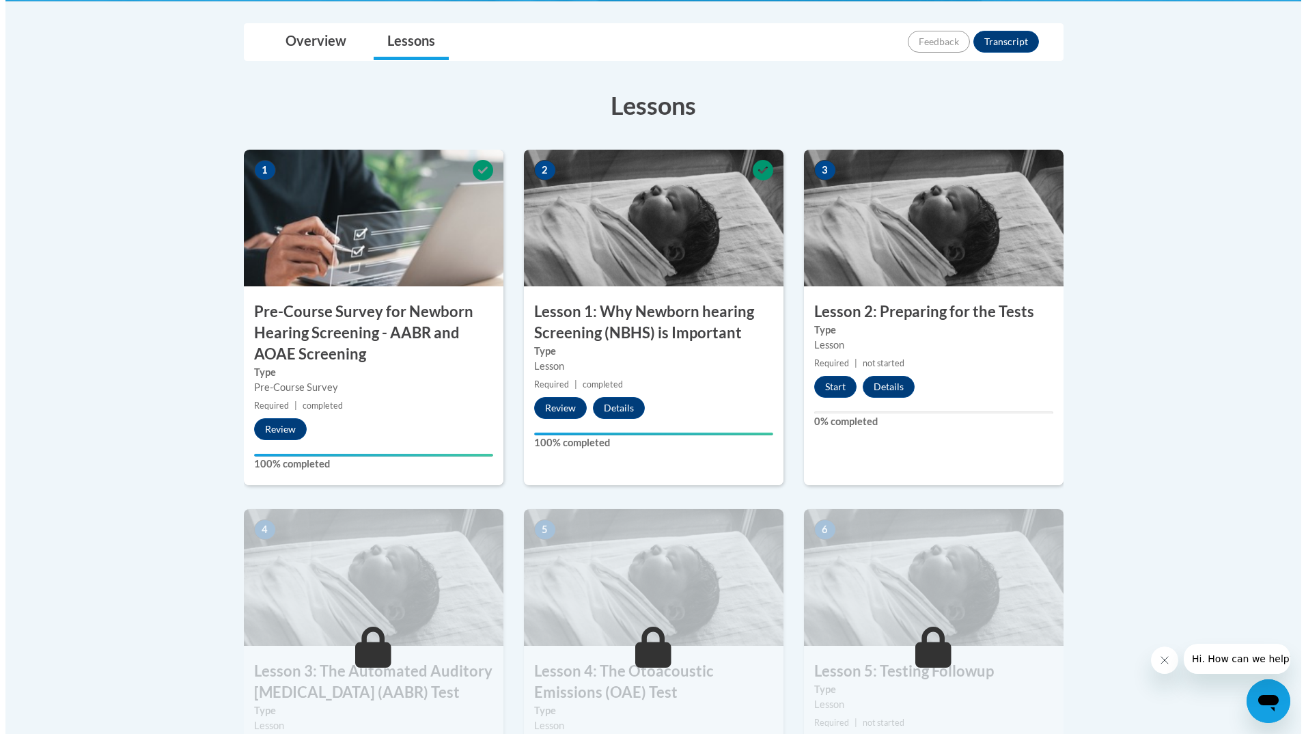
scroll to position [342, 0]
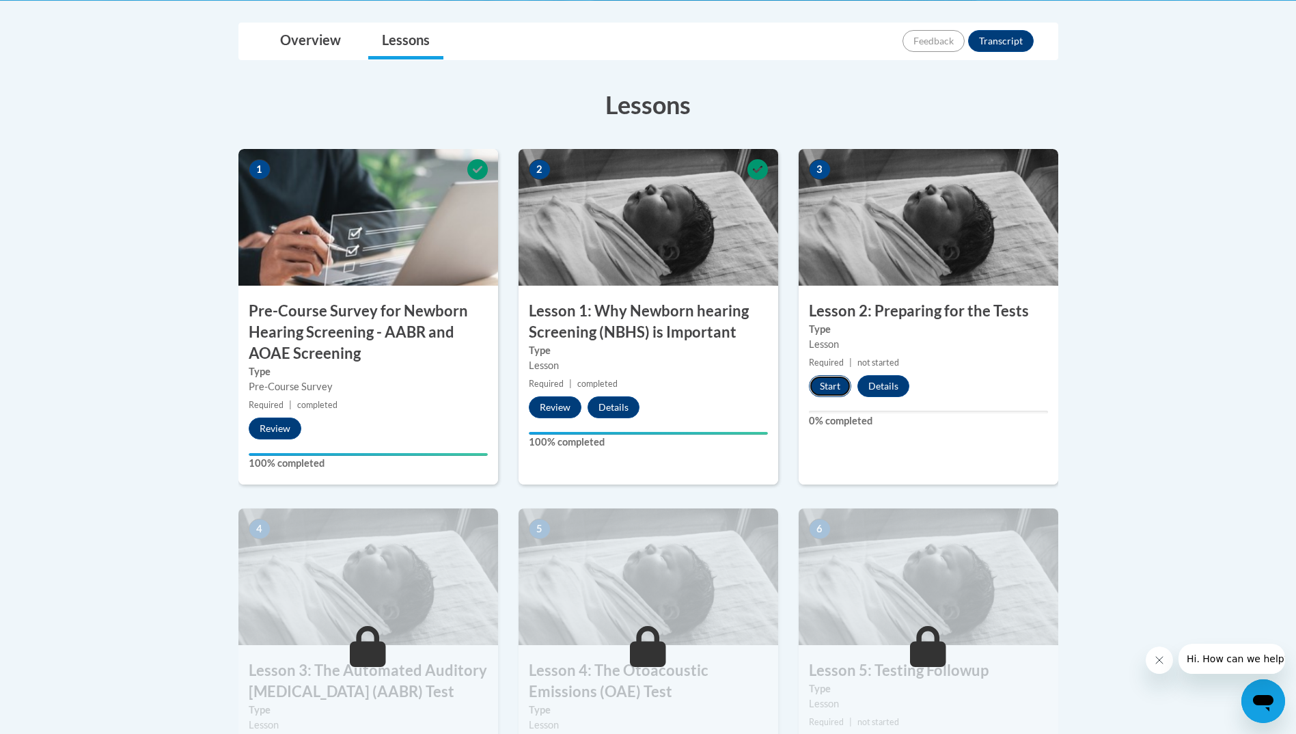
click at [836, 386] on button "Start" at bounding box center [830, 386] width 42 height 22
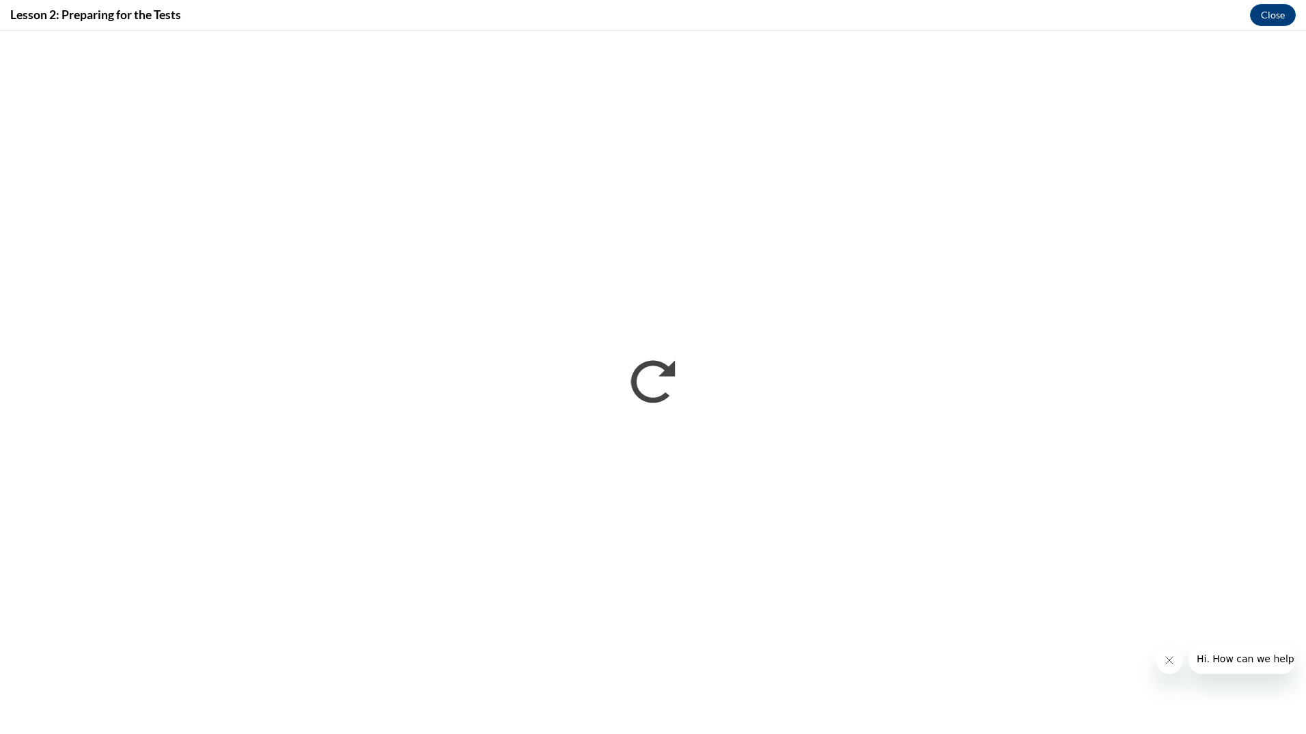
scroll to position [0, 0]
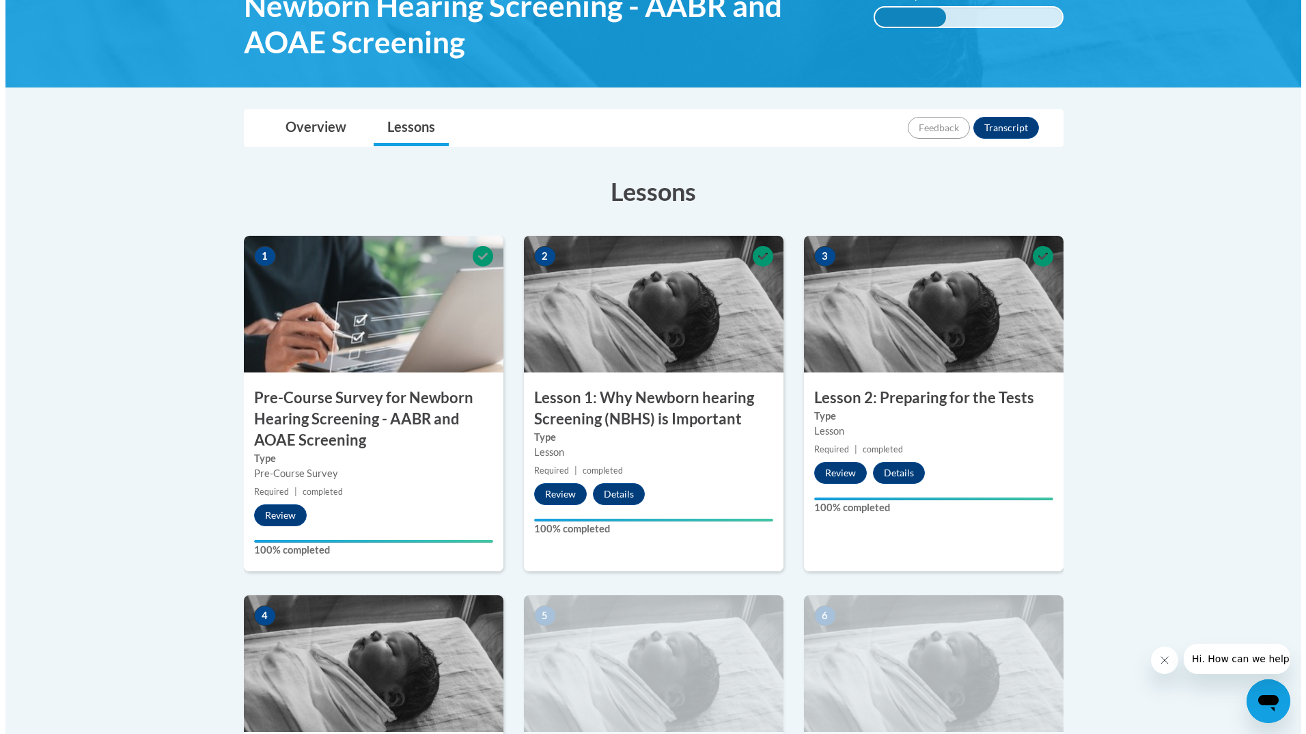
scroll to position [410, 0]
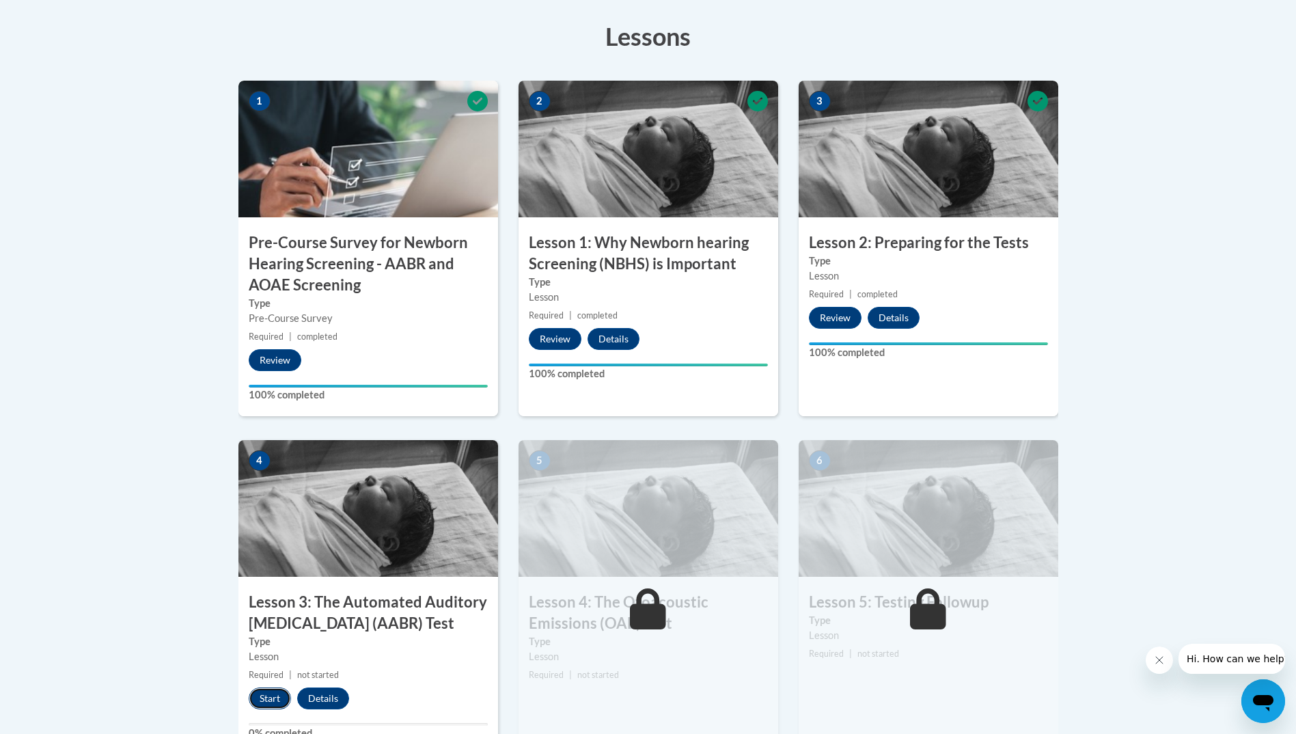
click at [269, 696] on button "Start" at bounding box center [270, 698] width 42 height 22
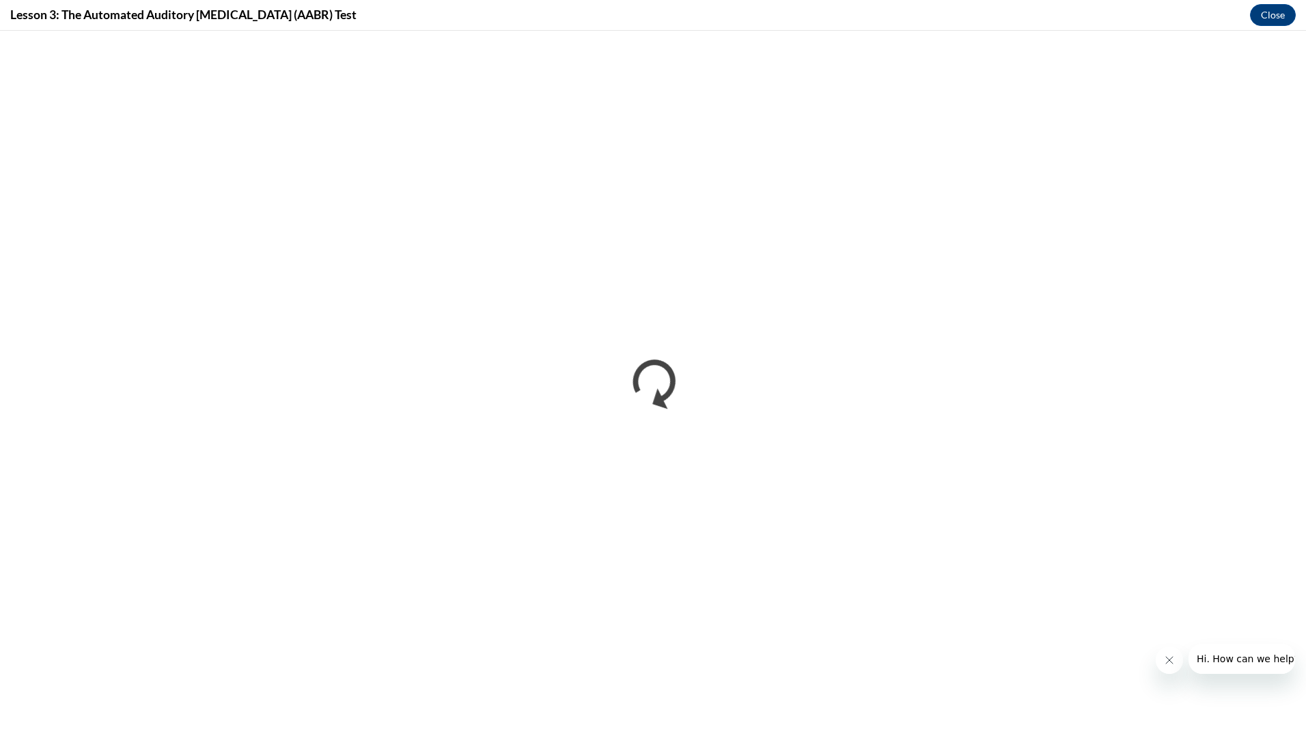
scroll to position [0, 0]
click at [1278, 18] on button "Close" at bounding box center [1273, 15] width 46 height 22
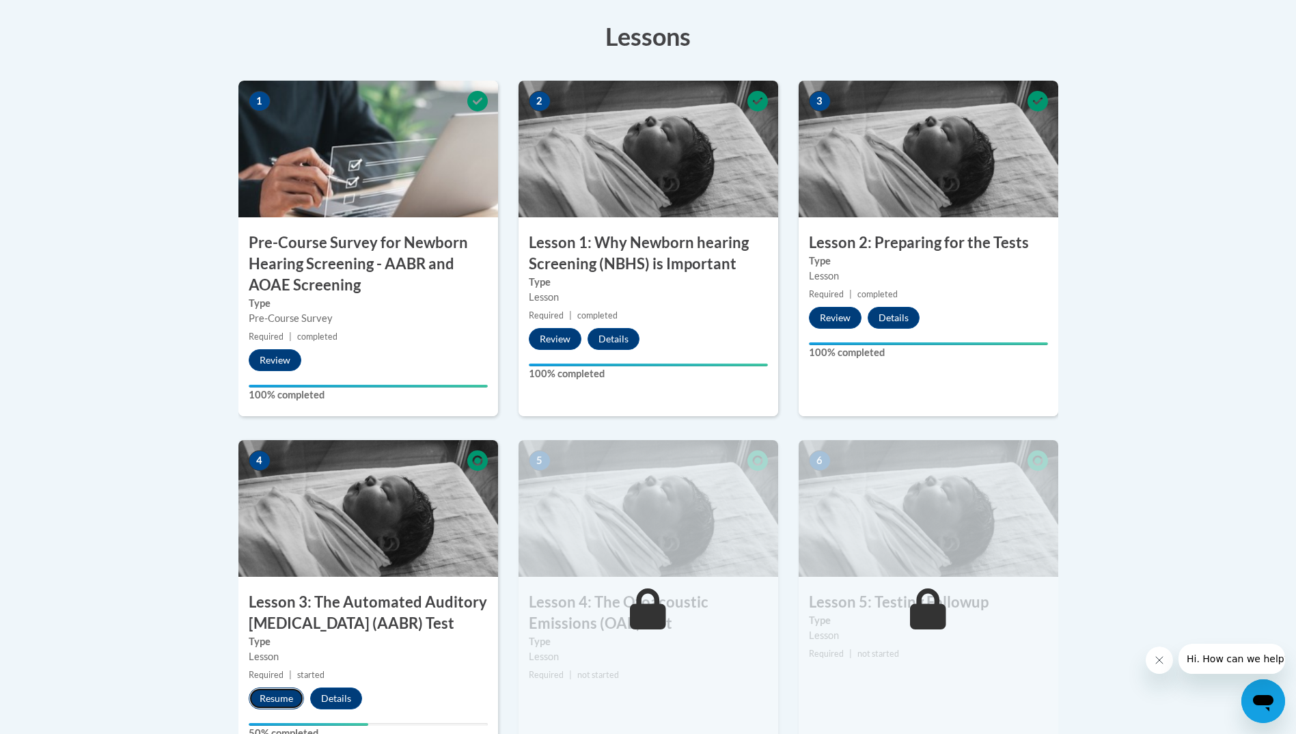
click at [272, 698] on button "Resume" at bounding box center [276, 698] width 55 height 22
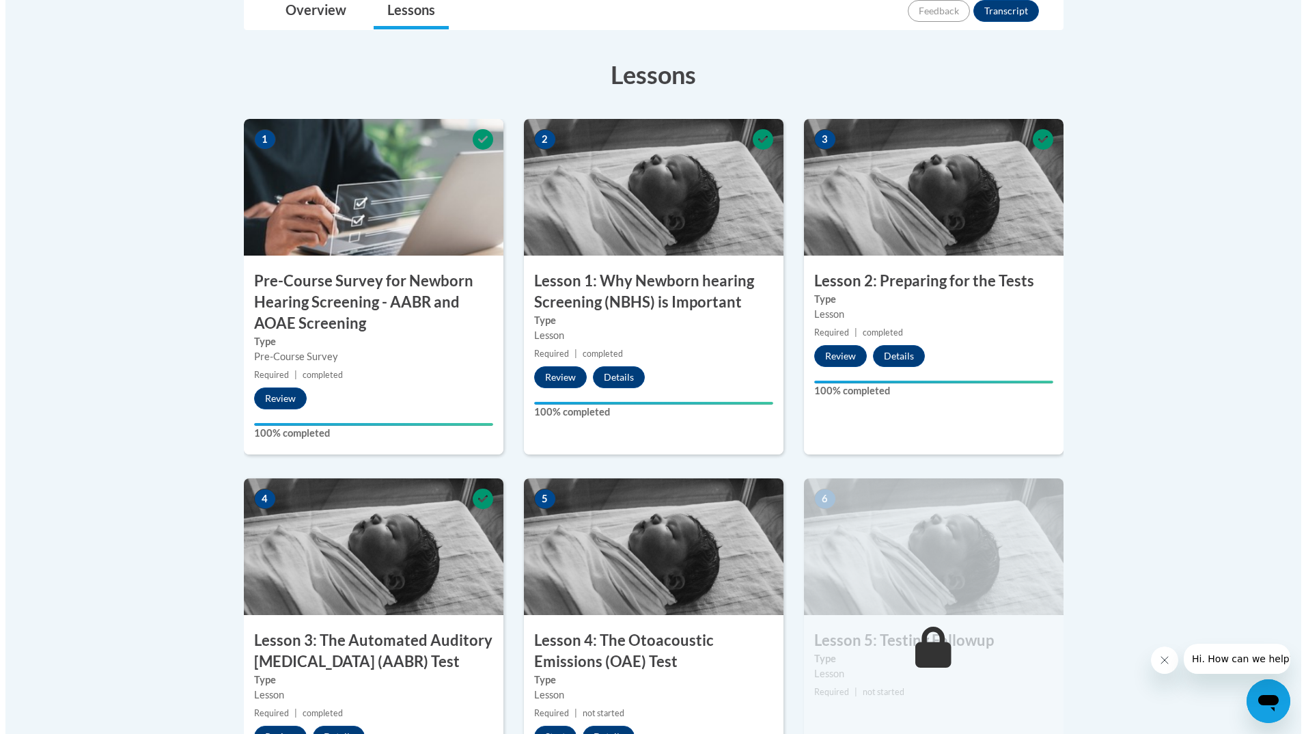
scroll to position [410, 0]
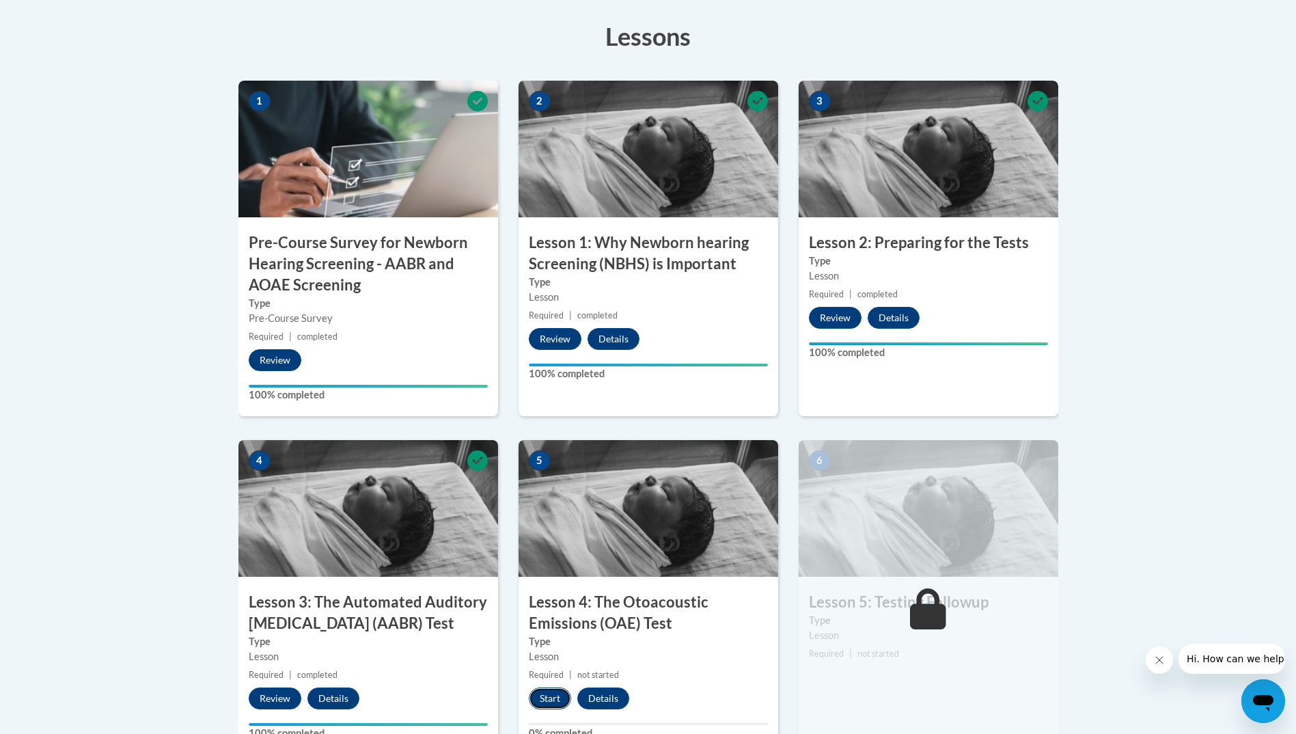
click at [545, 697] on button "Start" at bounding box center [550, 698] width 42 height 22
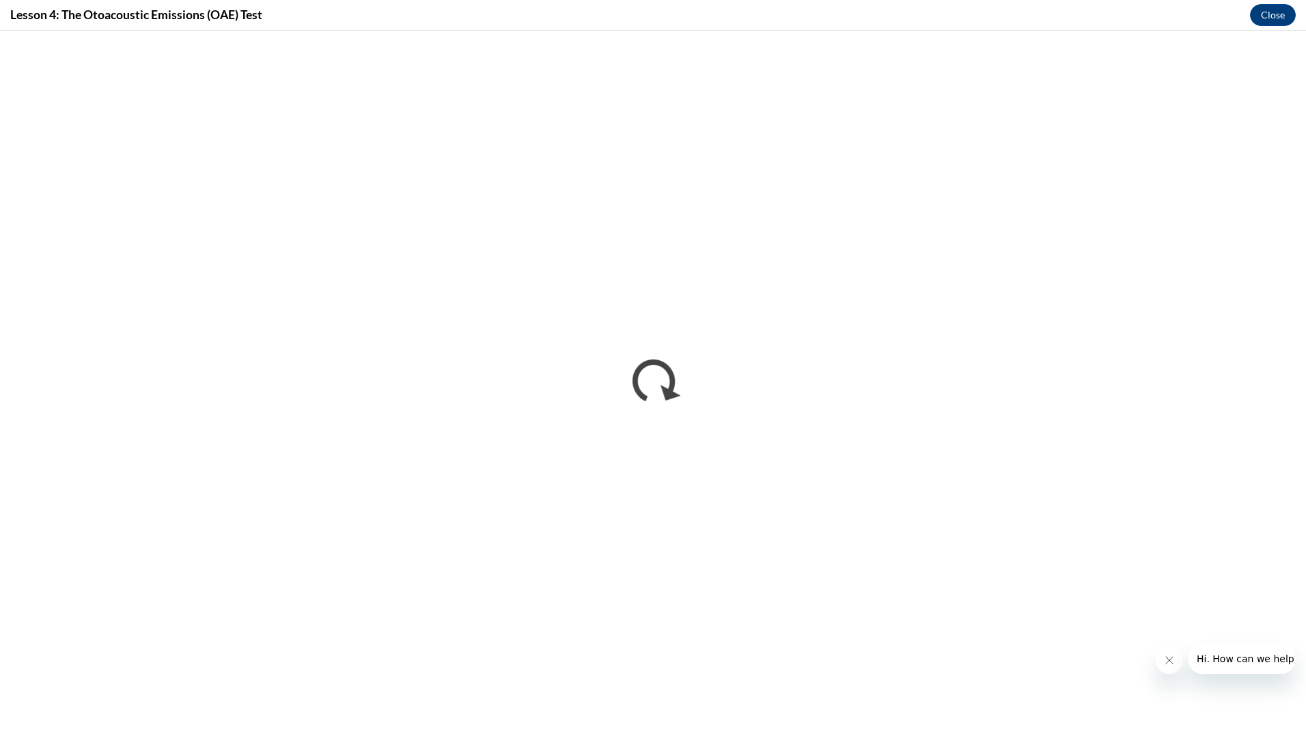
scroll to position [0, 0]
